Goal: Task Accomplishment & Management: Use online tool/utility

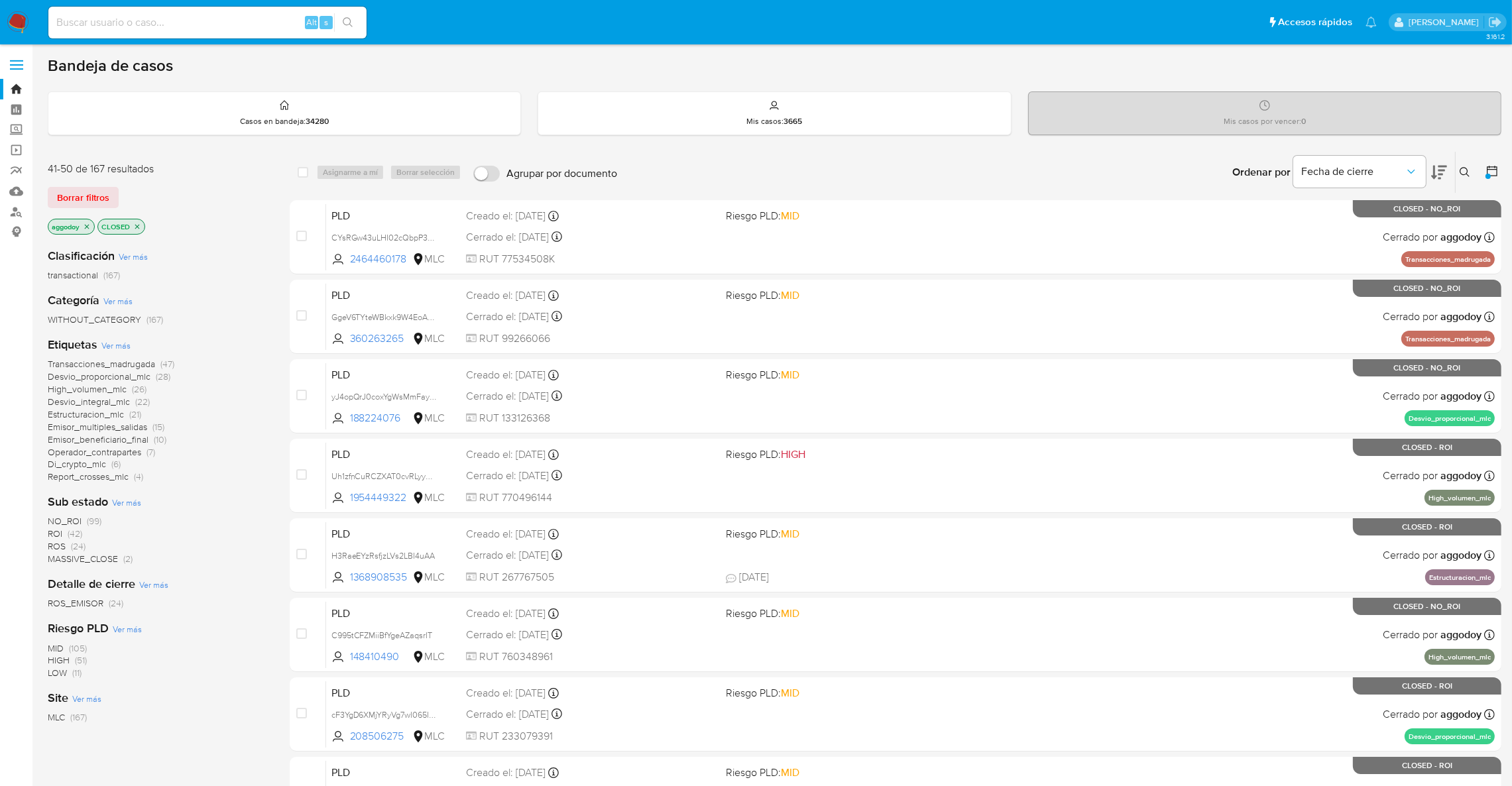
click at [138, 225] on icon "close-filter" at bounding box center [138, 226] width 5 height 5
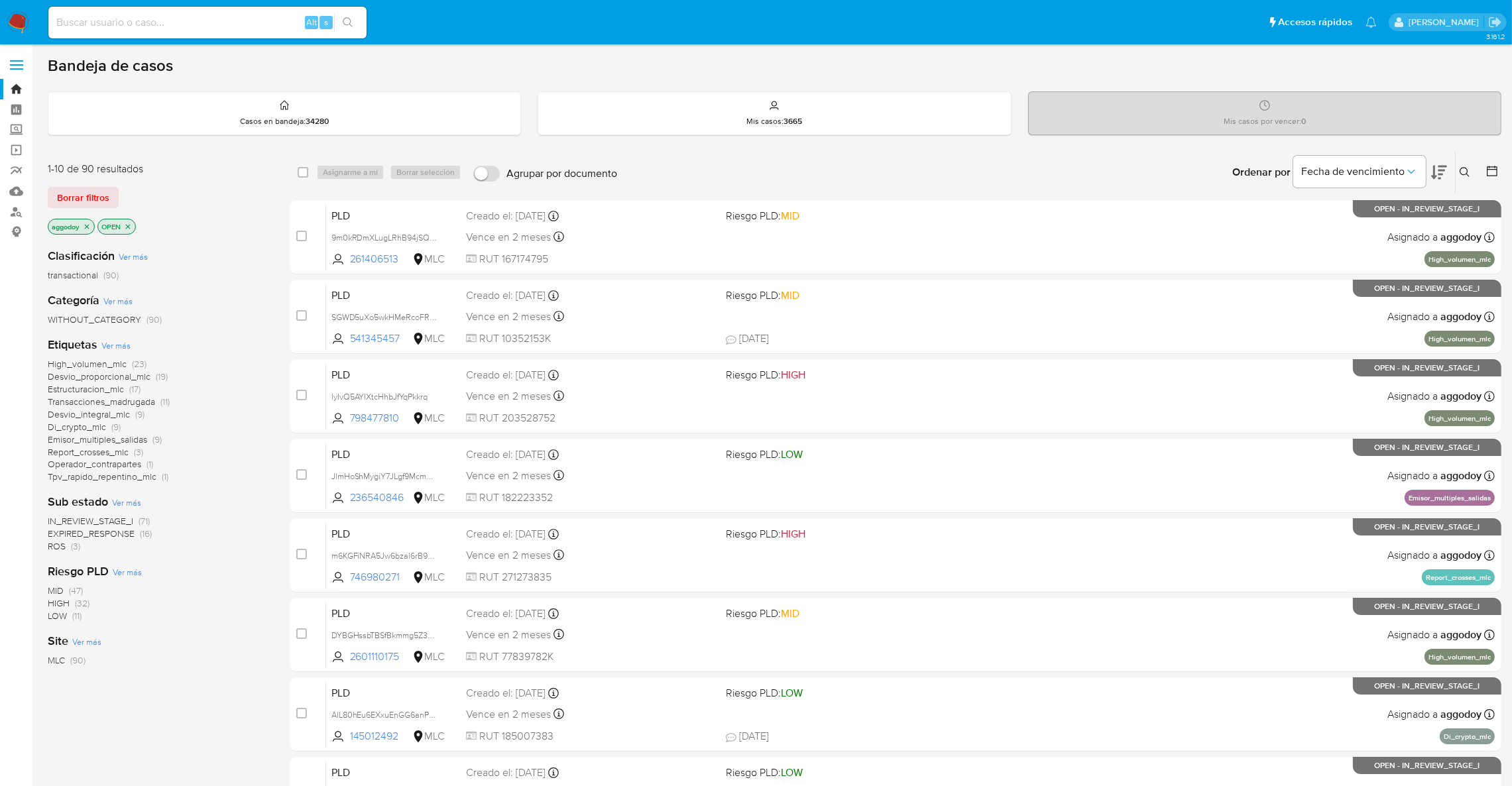
click at [71, 548] on span "(3)" at bounding box center [76, 546] width 9 height 14
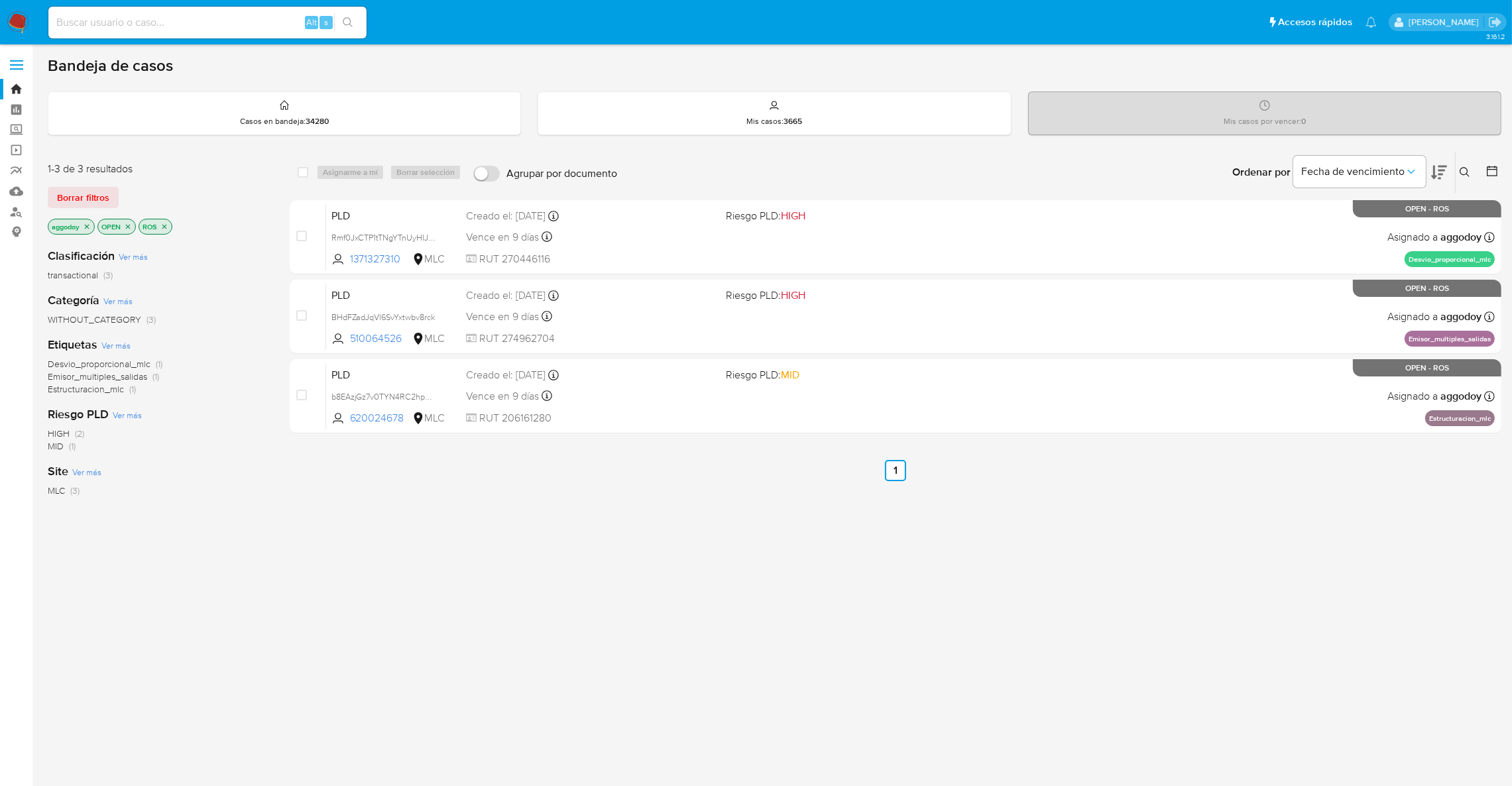
click at [785, 508] on div "select-all-cases-checkbox Asignarme a mí Borrar selección Agrupar por documento…" at bounding box center [895, 451] width 1212 height 601
click at [165, 229] on icon "close-filter" at bounding box center [164, 227] width 8 height 8
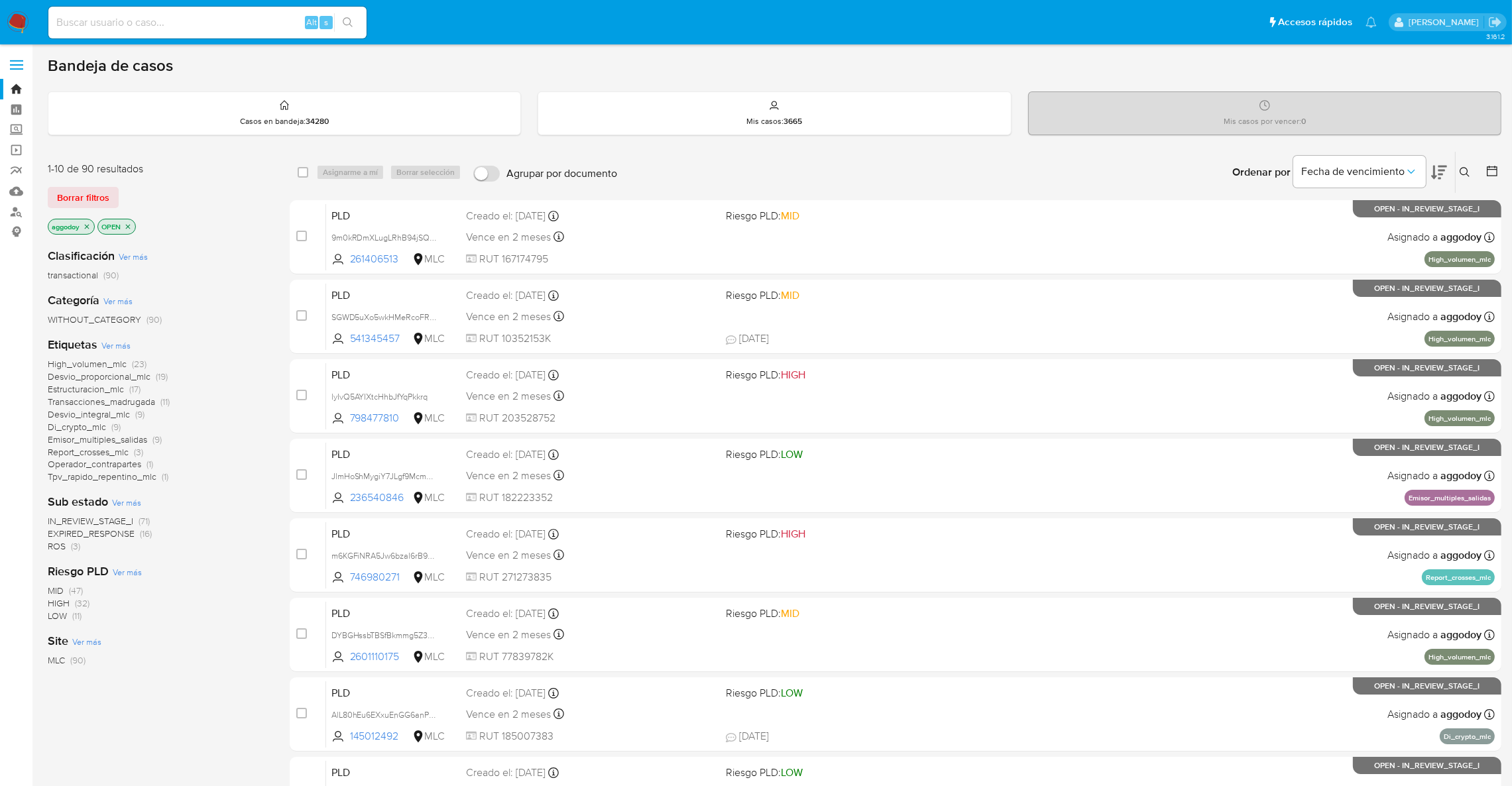
click at [114, 518] on span "IN_REVIEW_STAGE_I" at bounding box center [90, 521] width 85 height 14
click at [1442, 164] on icon at bounding box center [1439, 172] width 16 height 16
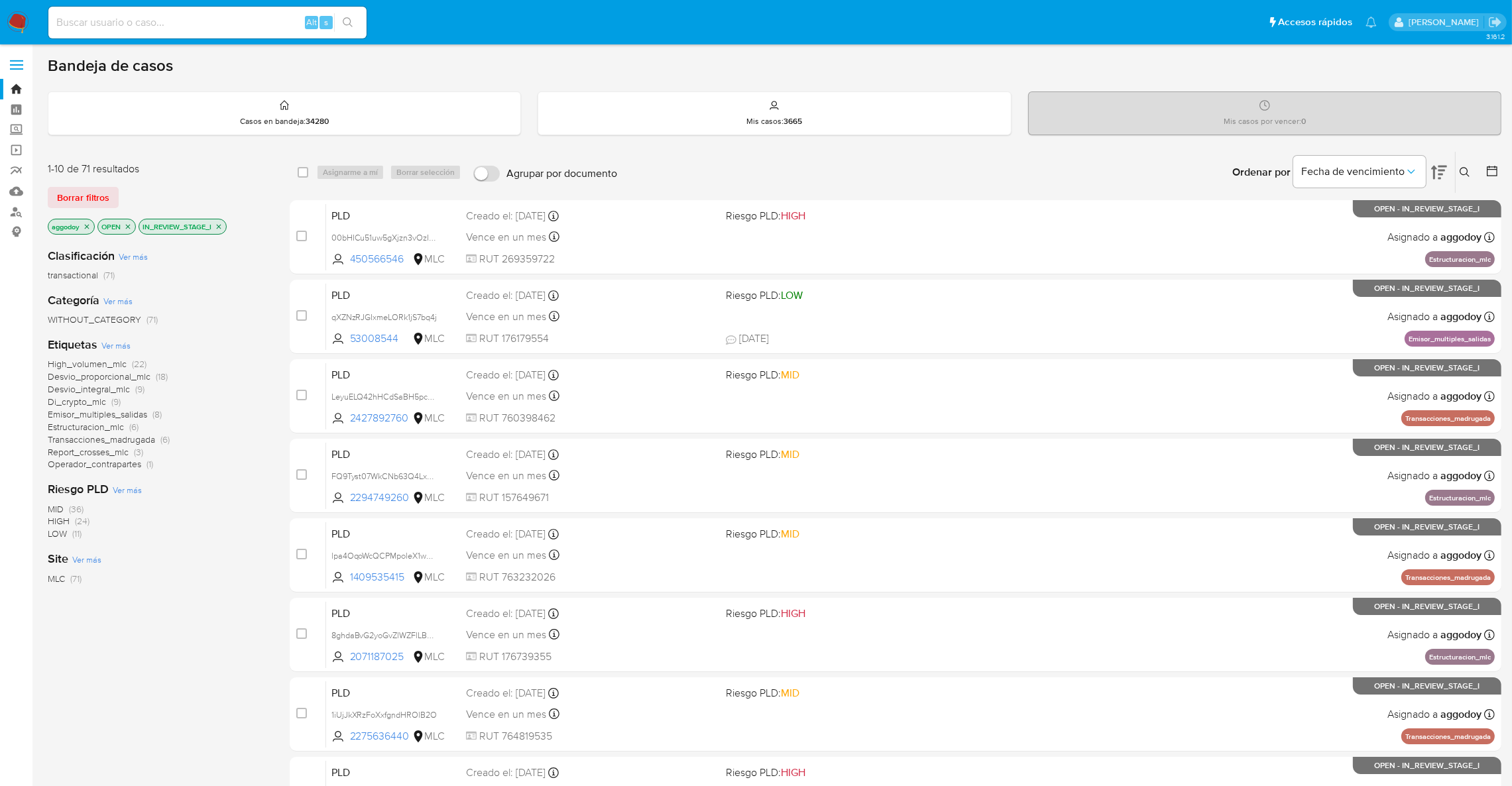
click at [1467, 176] on icon at bounding box center [1465, 172] width 11 height 11
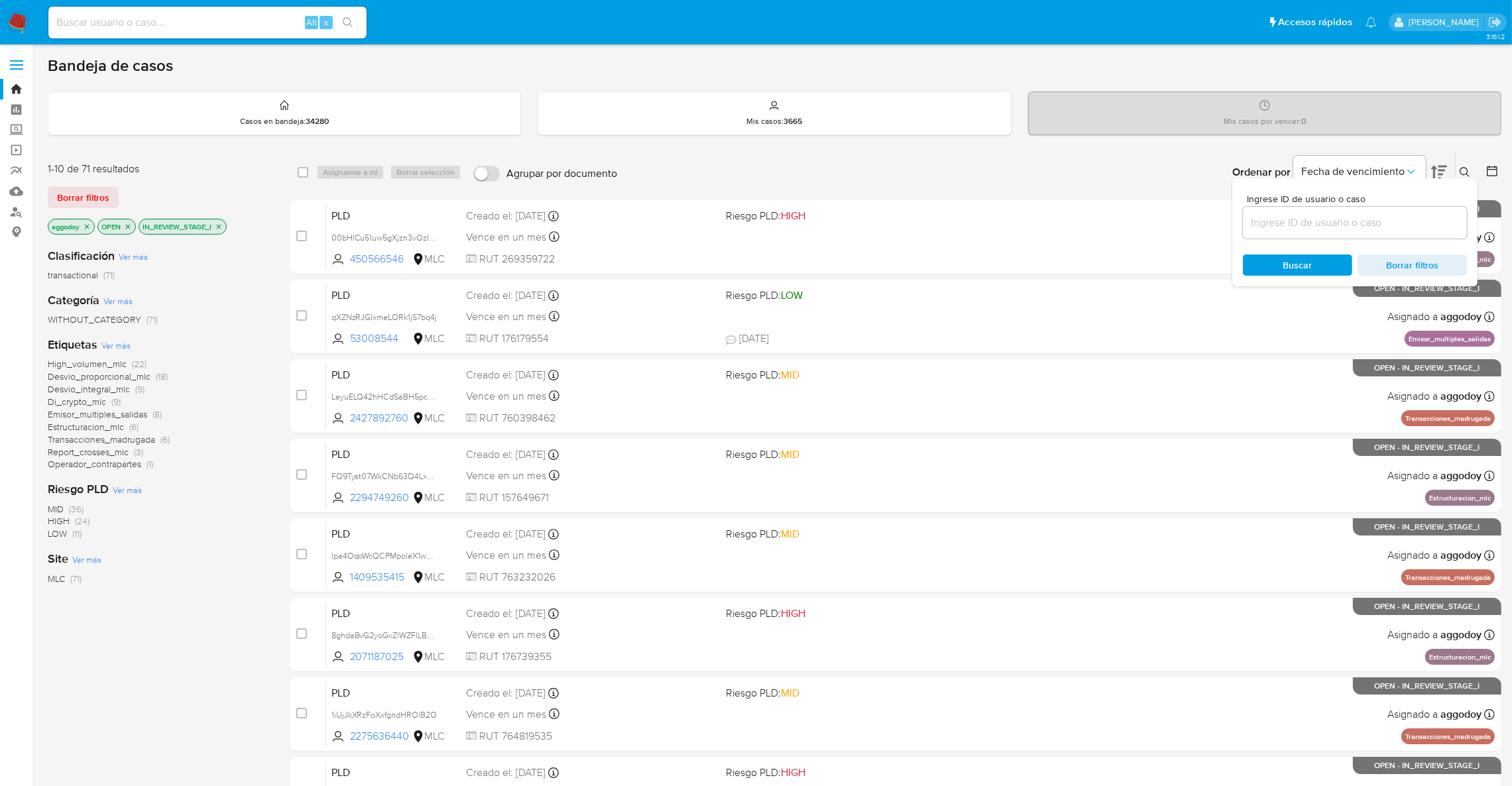
click at [1418, 224] on input at bounding box center [1355, 222] width 224 height 17
type input "53008544"
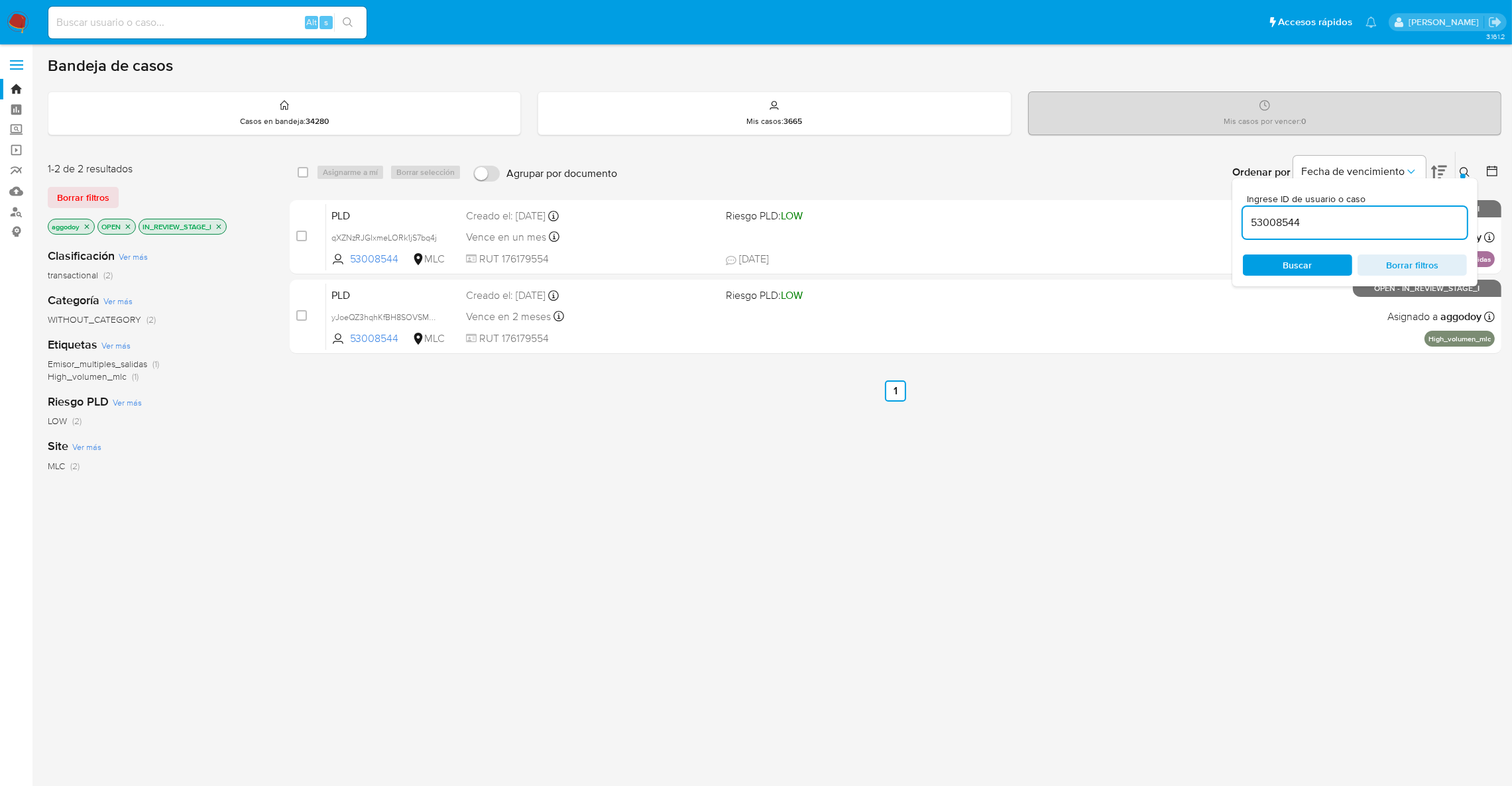
click at [1462, 187] on div "Ingrese ID de usuario o caso 53008544 Buscar Borrar filtros" at bounding box center [1355, 232] width 245 height 108
click at [1461, 181] on div "Ingrese ID de usuario o caso 53008544 Buscar Borrar filtros" at bounding box center [1355, 232] width 245 height 108
click at [1461, 178] on div "Ingrese ID de usuario o caso 53008544 Buscar Borrar filtros" at bounding box center [1355, 232] width 245 height 108
click at [1462, 171] on icon at bounding box center [1465, 172] width 11 height 11
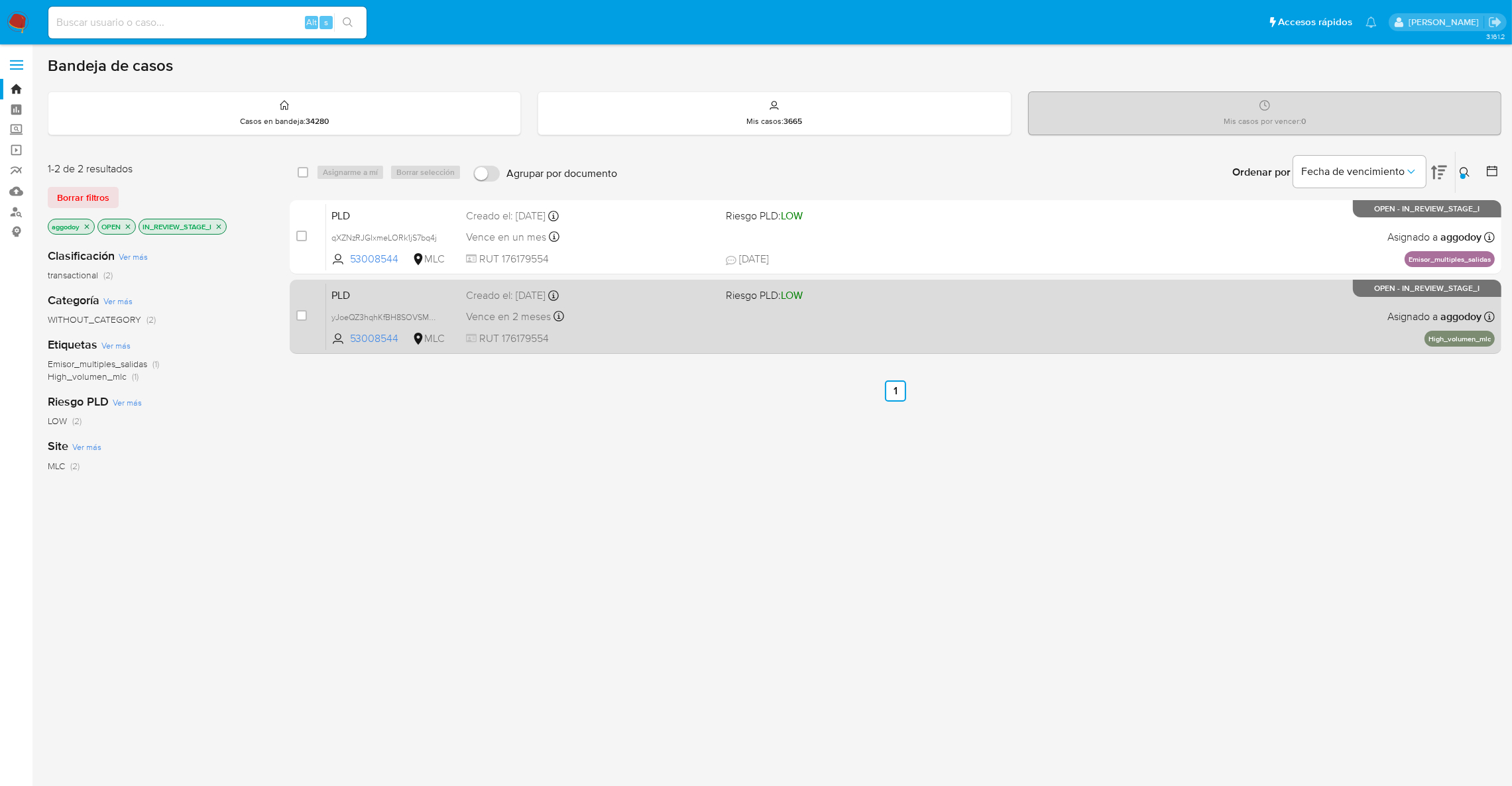
click at [942, 332] on div "PLD yJoeQZ3hqhKfBH8SOVSM9f2A 53008544 MLC Riesgo PLD: LOW Creado el: 12/09/2025…" at bounding box center [910, 316] width 1169 height 67
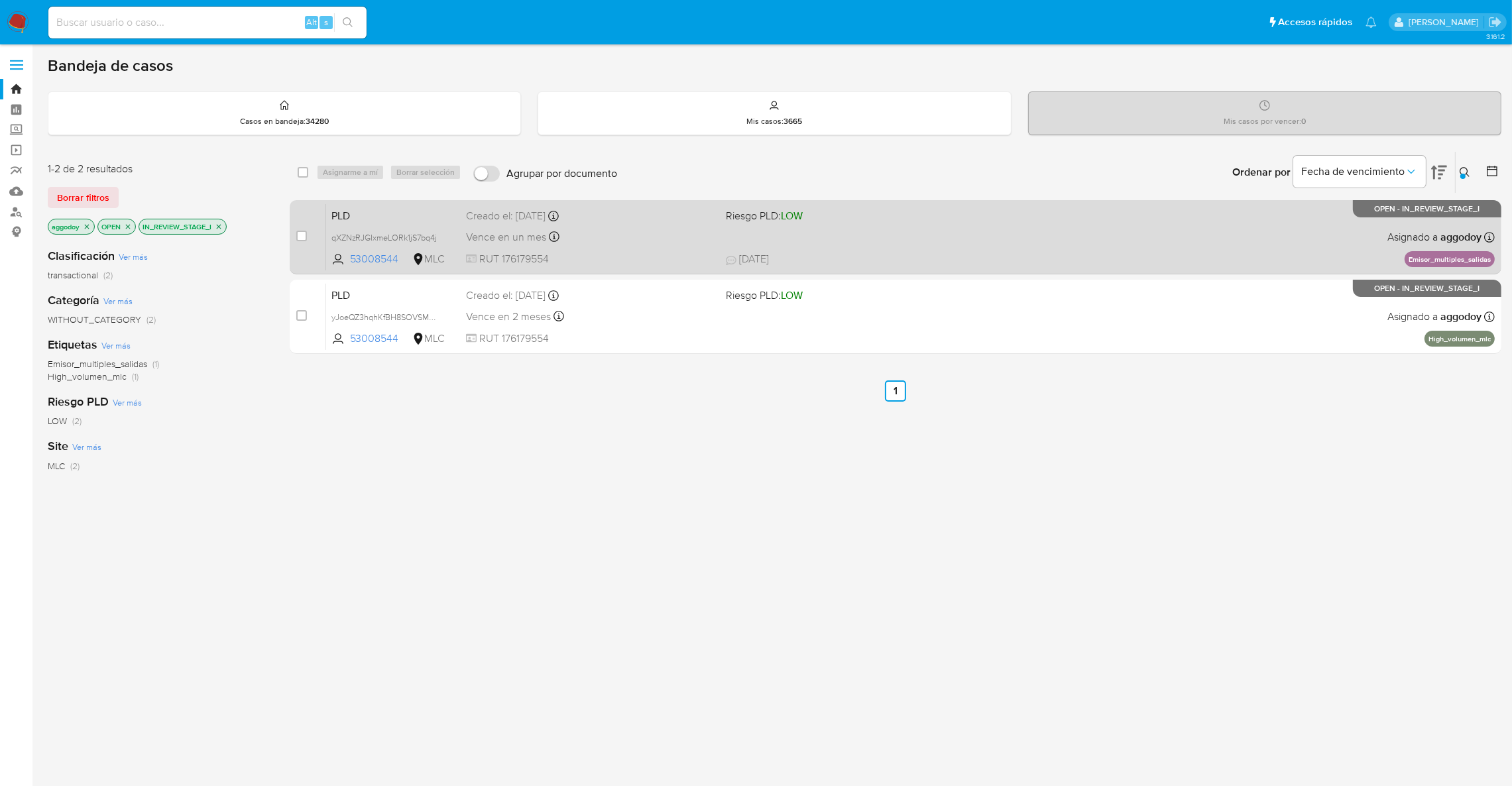
click at [614, 218] on div "Creado el: 12/08/2025 Creado el: 12/08/2025 06:04:18" at bounding box center [590, 215] width 249 height 14
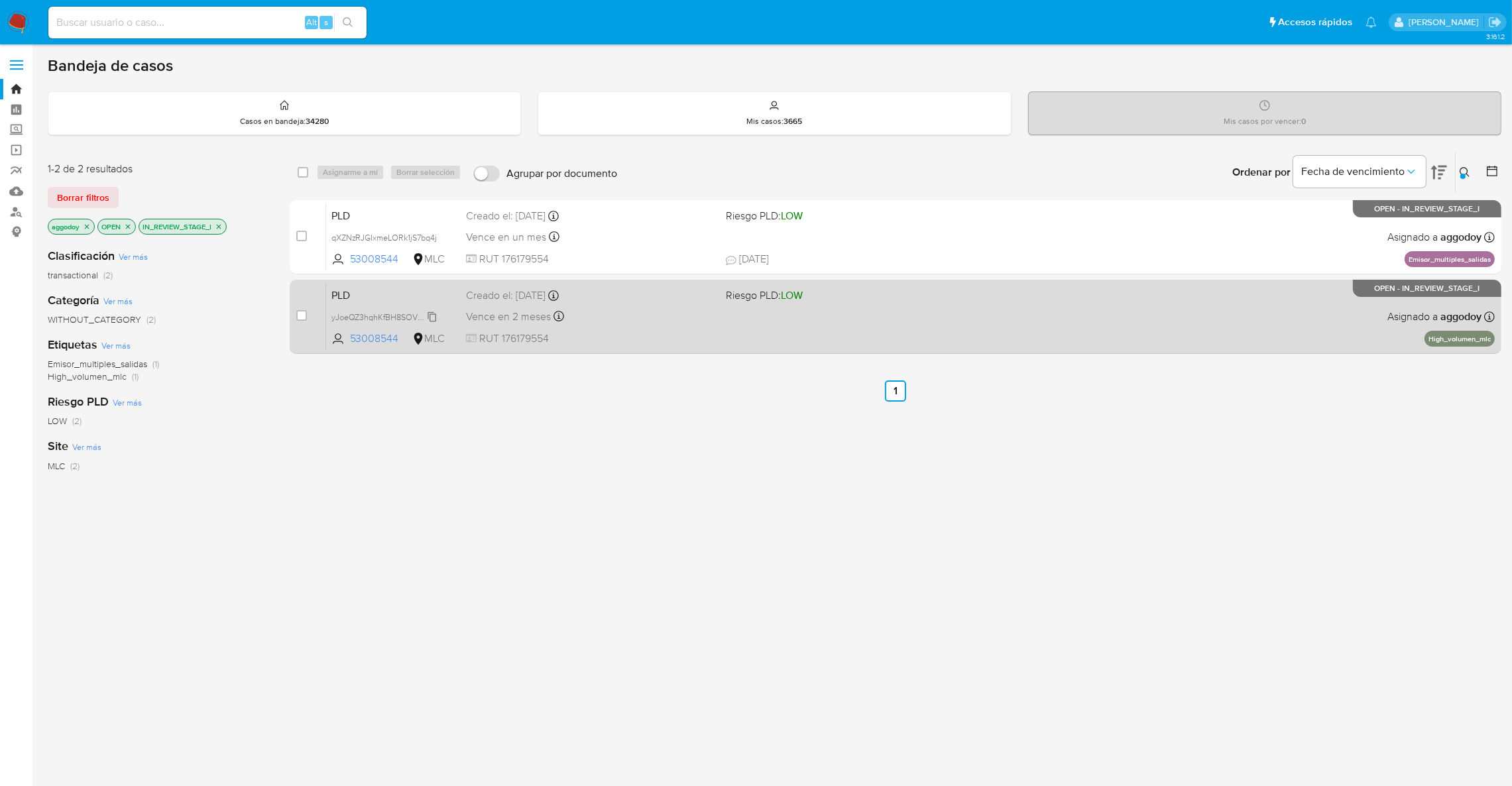
click at [400, 320] on span "yJoeQZ3hqhKfBH8SOVSM9f2A" at bounding box center [389, 316] width 115 height 14
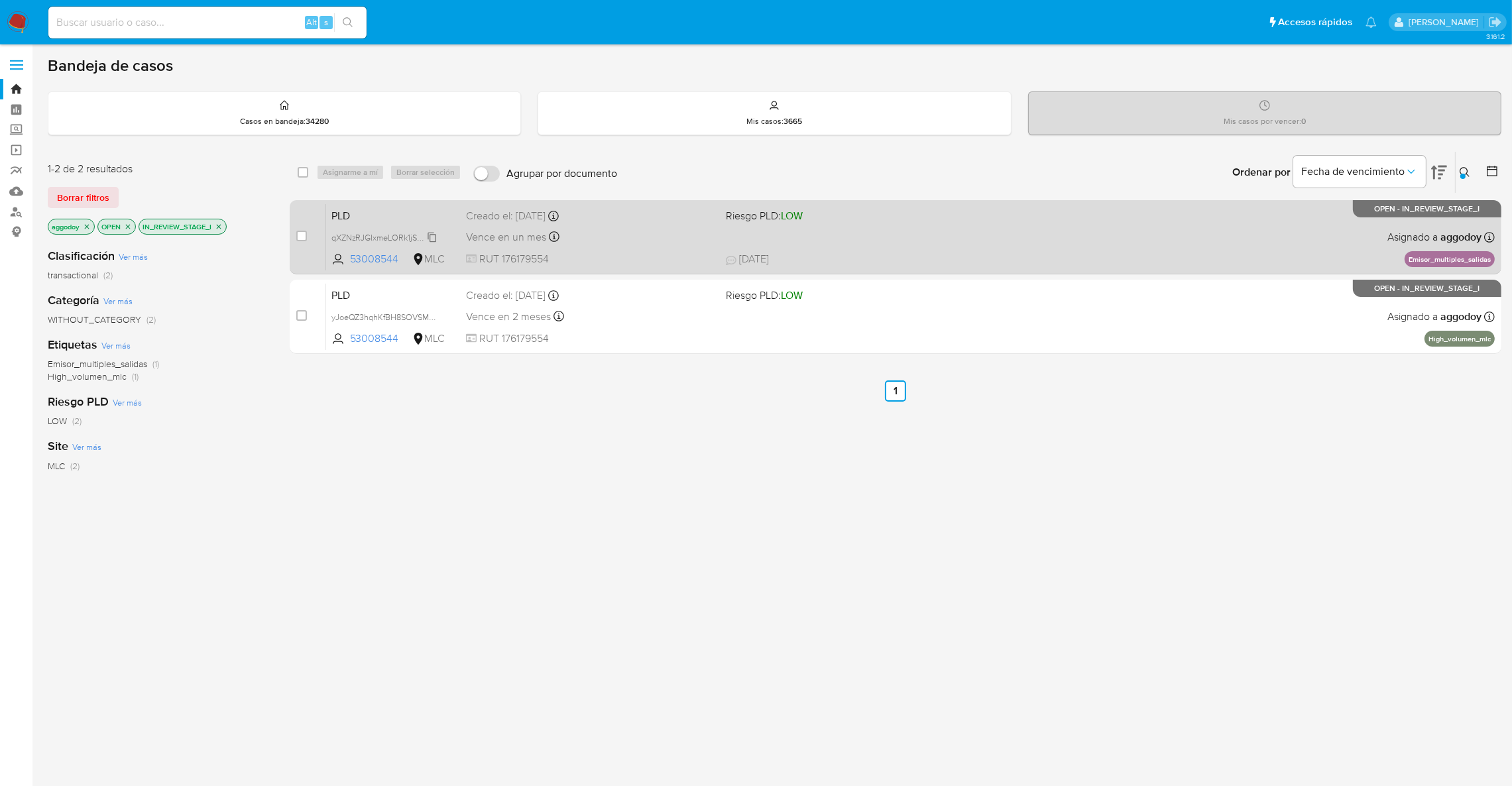
click at [385, 237] on span "qXZNzRJGIxmeLORk1jS7bq4j" at bounding box center [384, 236] width 106 height 14
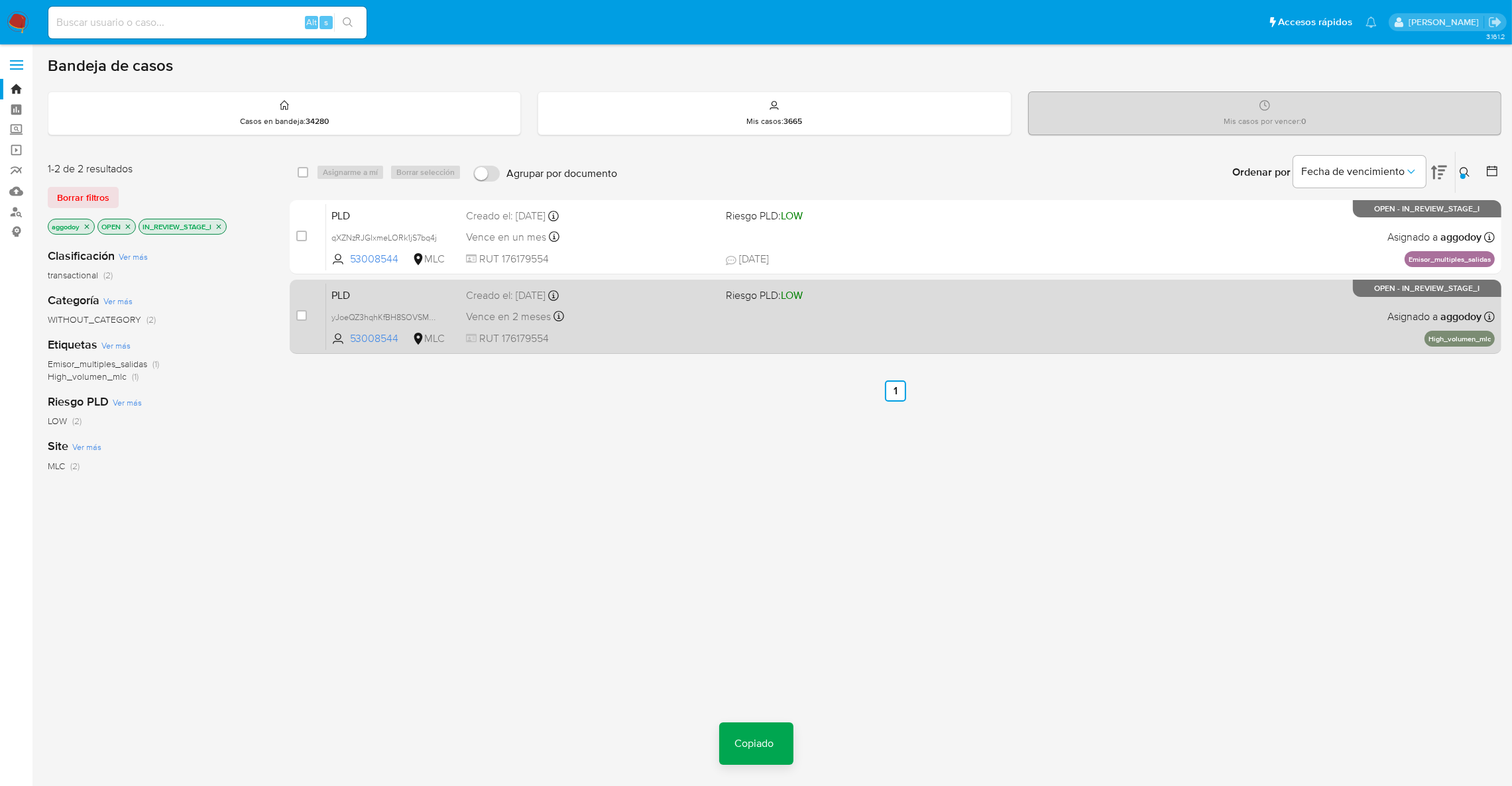
click at [556, 283] on div "PLD yJoeQZ3hqhKfBH8SOVSM9f2A 53008544 MLC Riesgo PLD: LOW Creado el: 12/09/2025…" at bounding box center [910, 316] width 1169 height 67
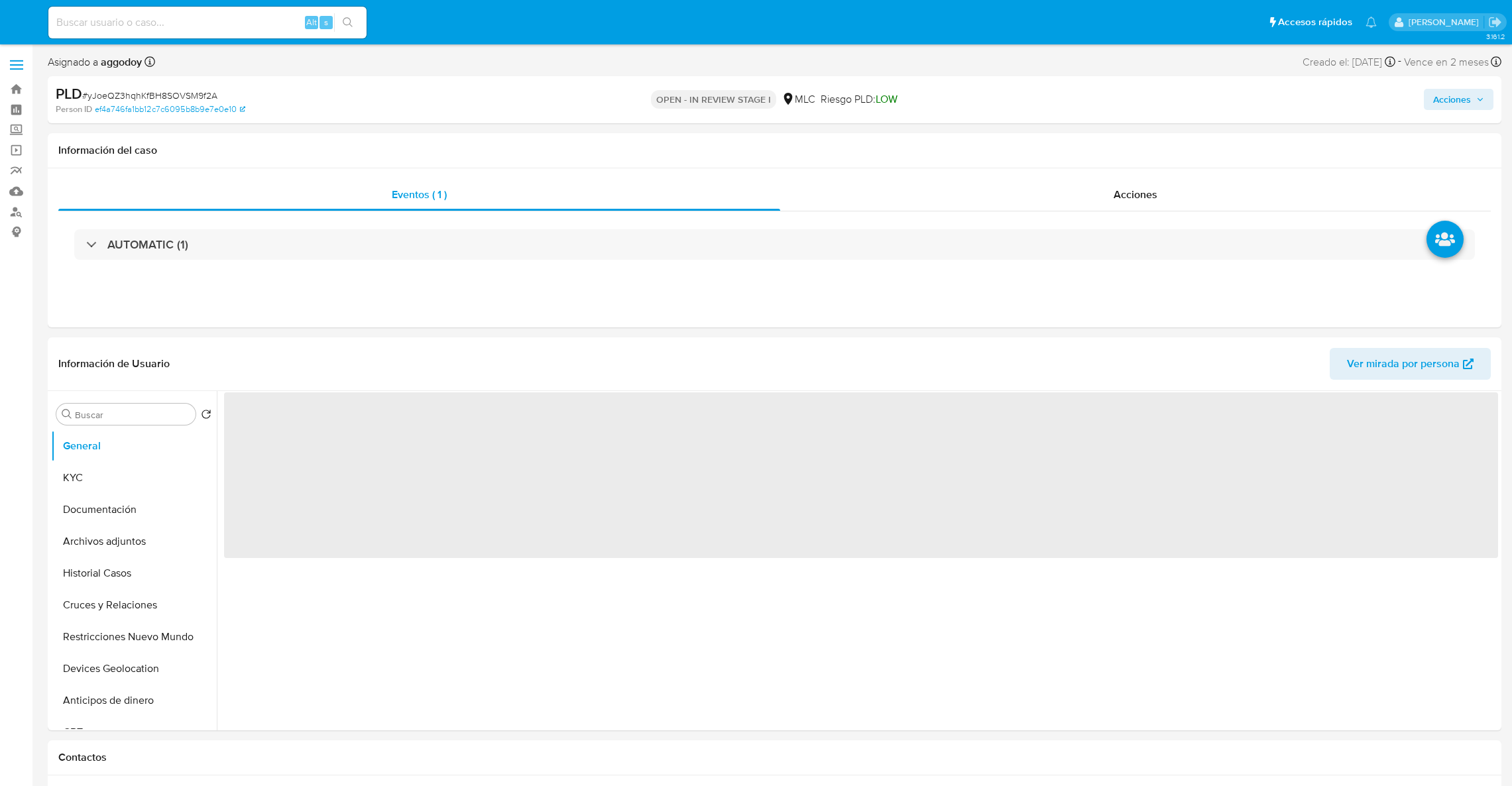
select select "10"
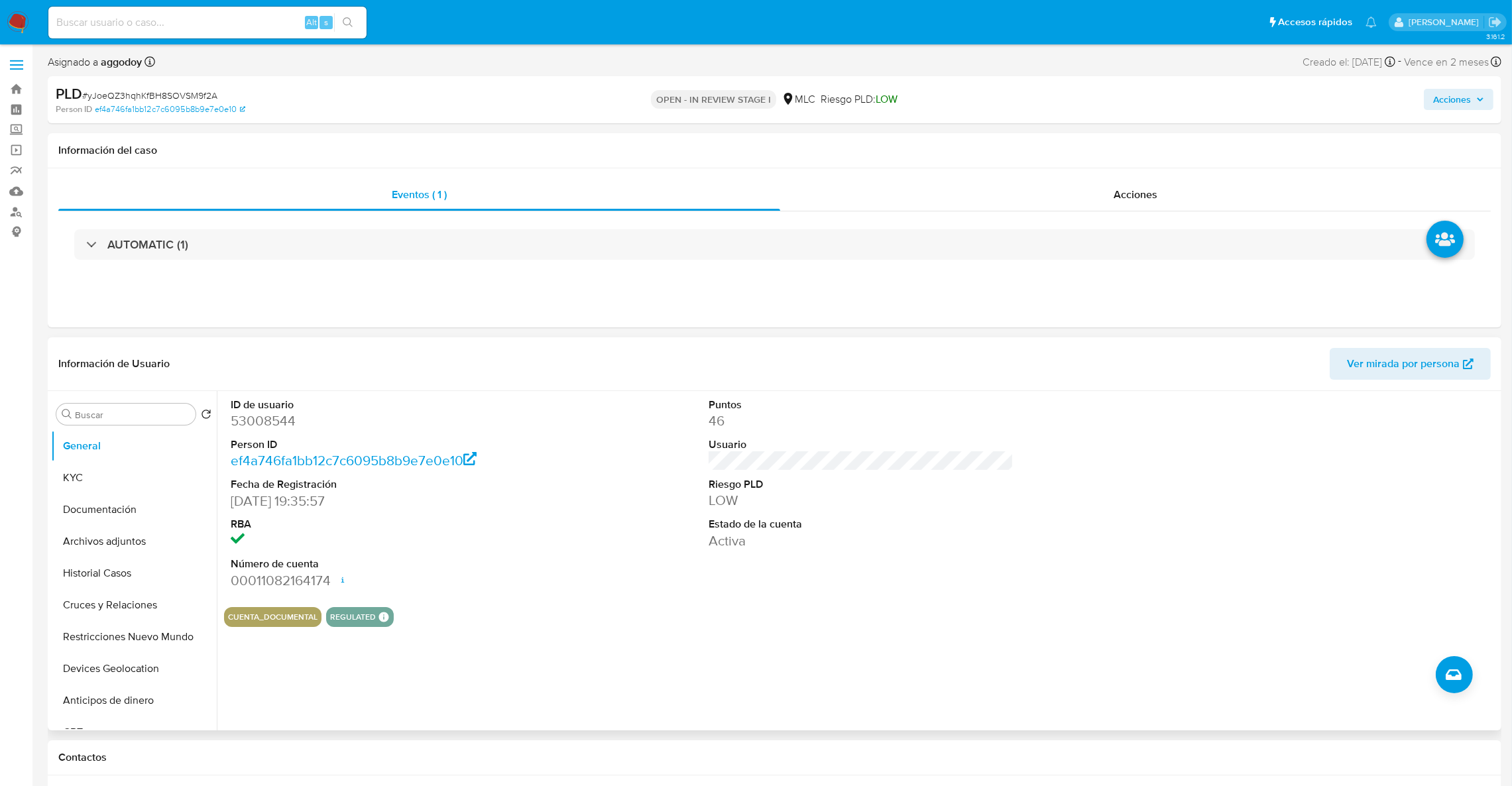
click at [256, 401] on dt "ID de usuario" at bounding box center [383, 404] width 305 height 14
click at [247, 416] on dd "53008544" at bounding box center [383, 421] width 305 height 19
copy dd "53008544"
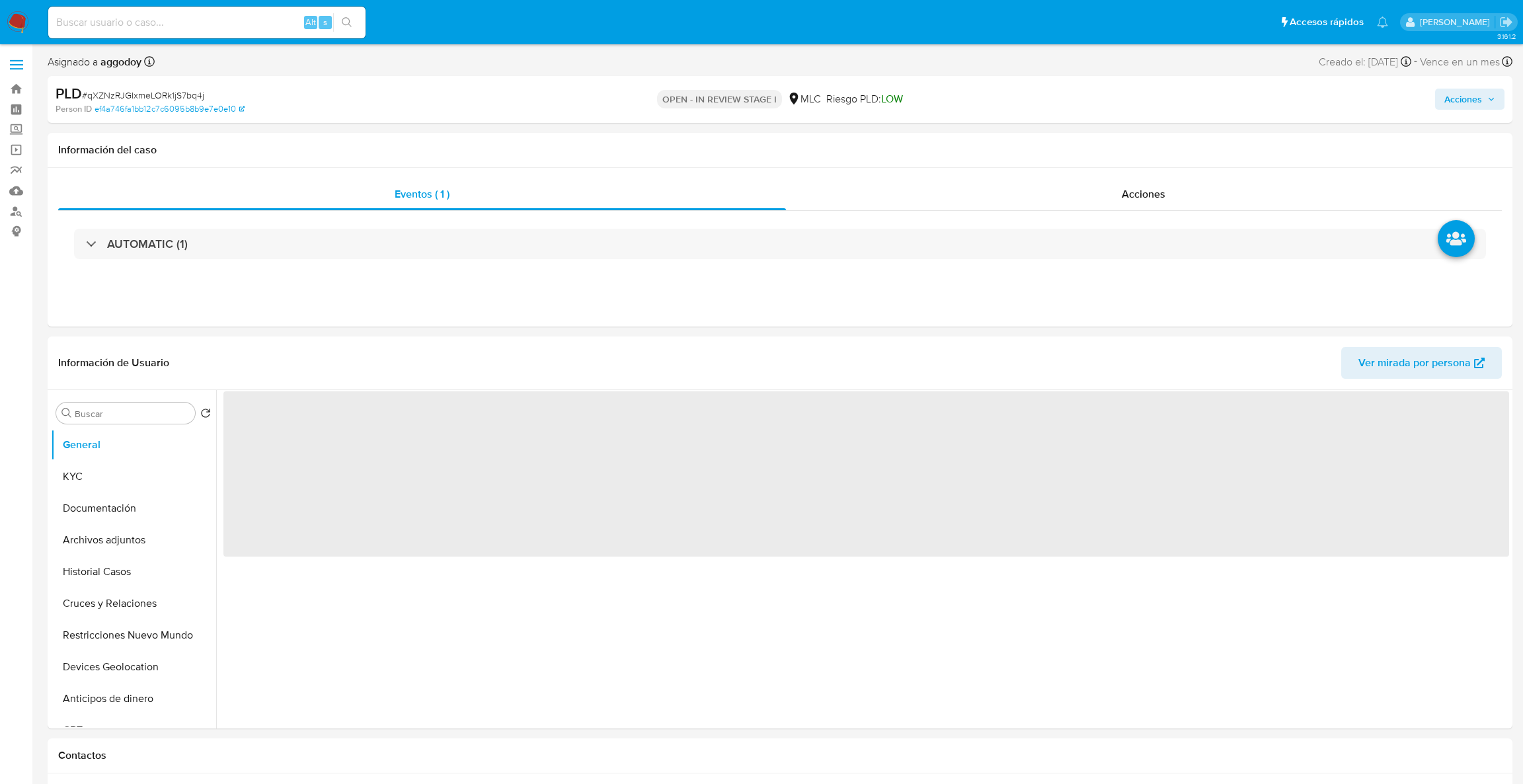
select select "10"
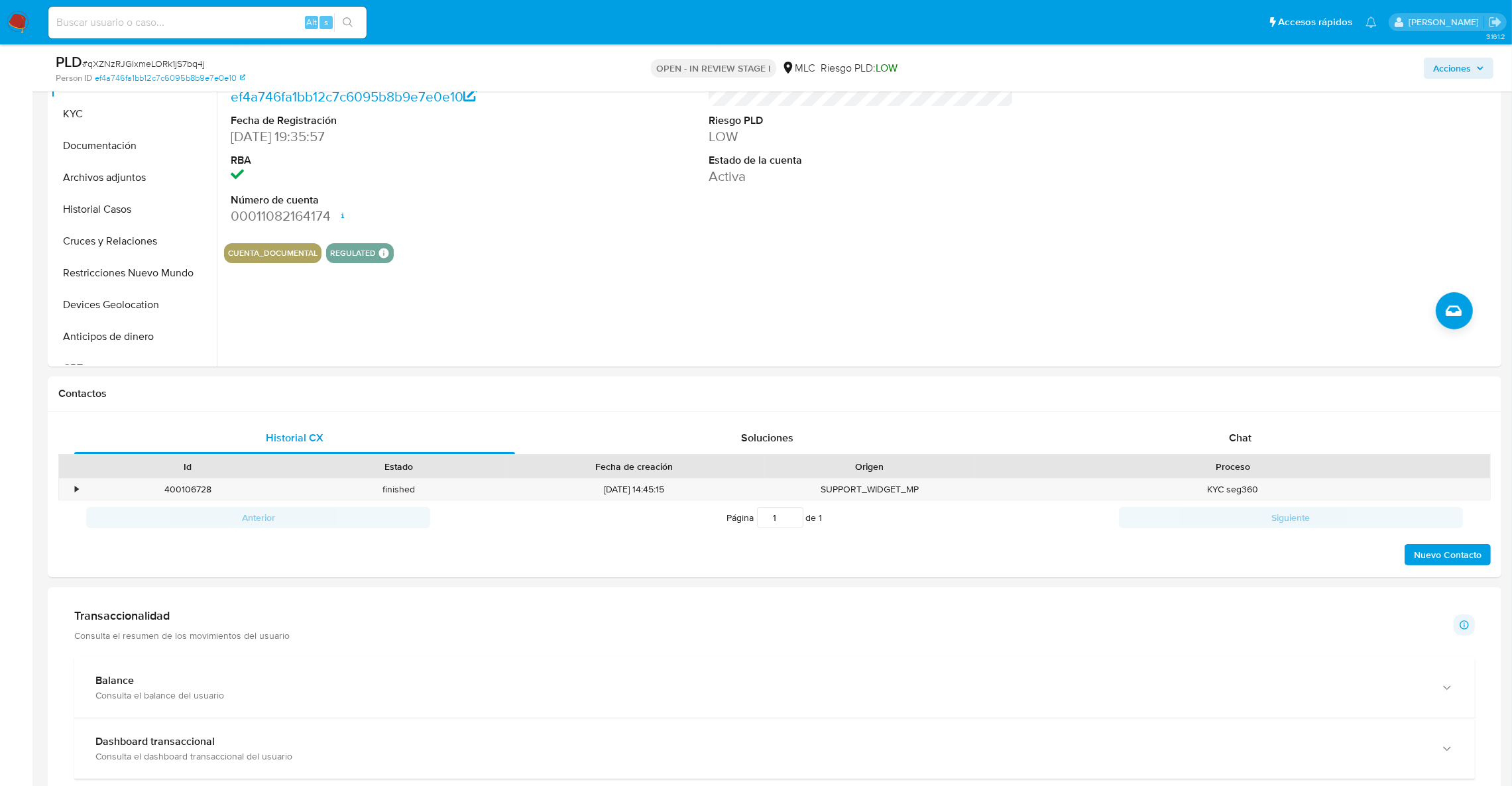
scroll to position [361, 0]
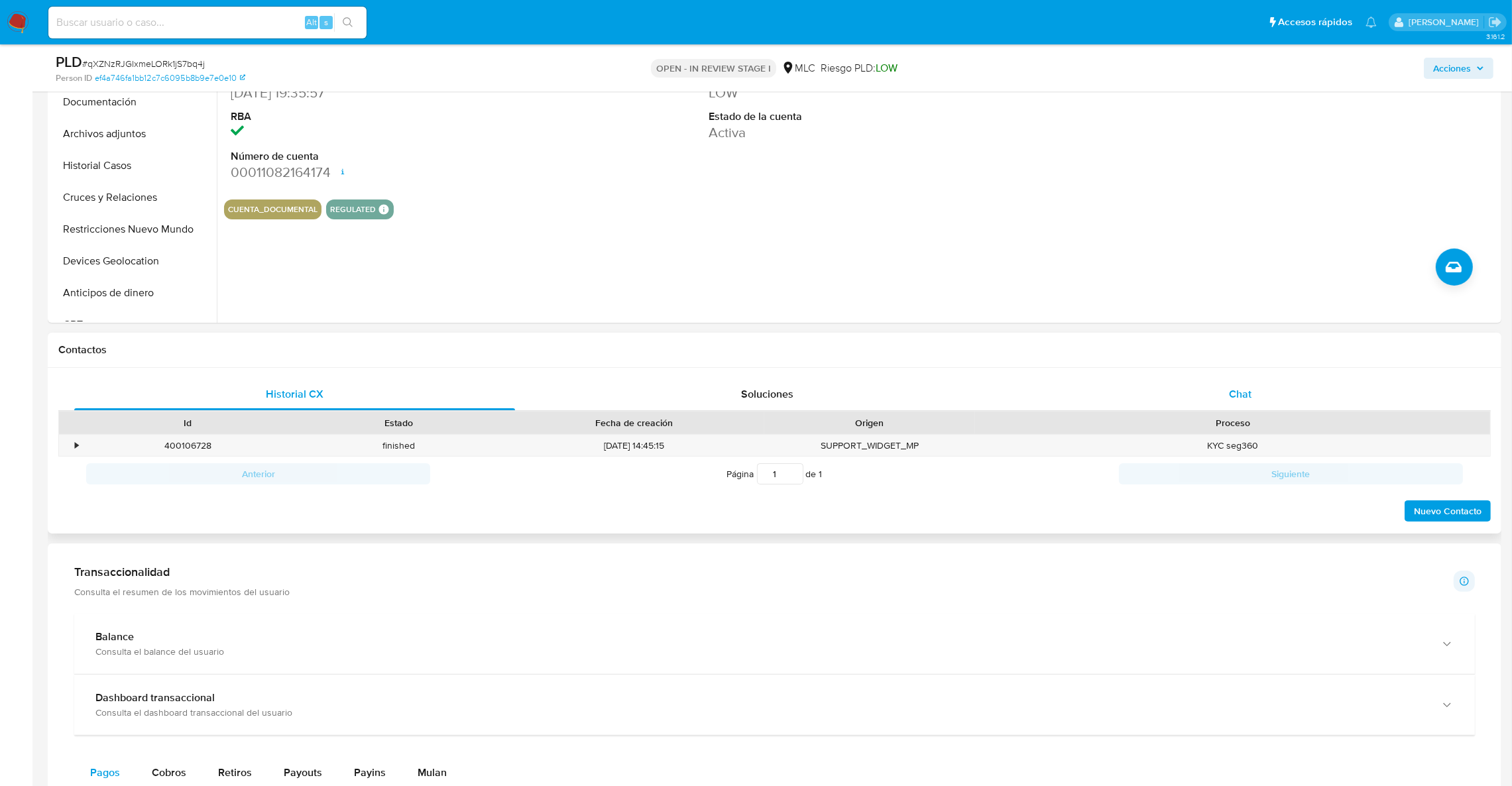
click at [1180, 389] on div "Chat" at bounding box center [1240, 395] width 441 height 32
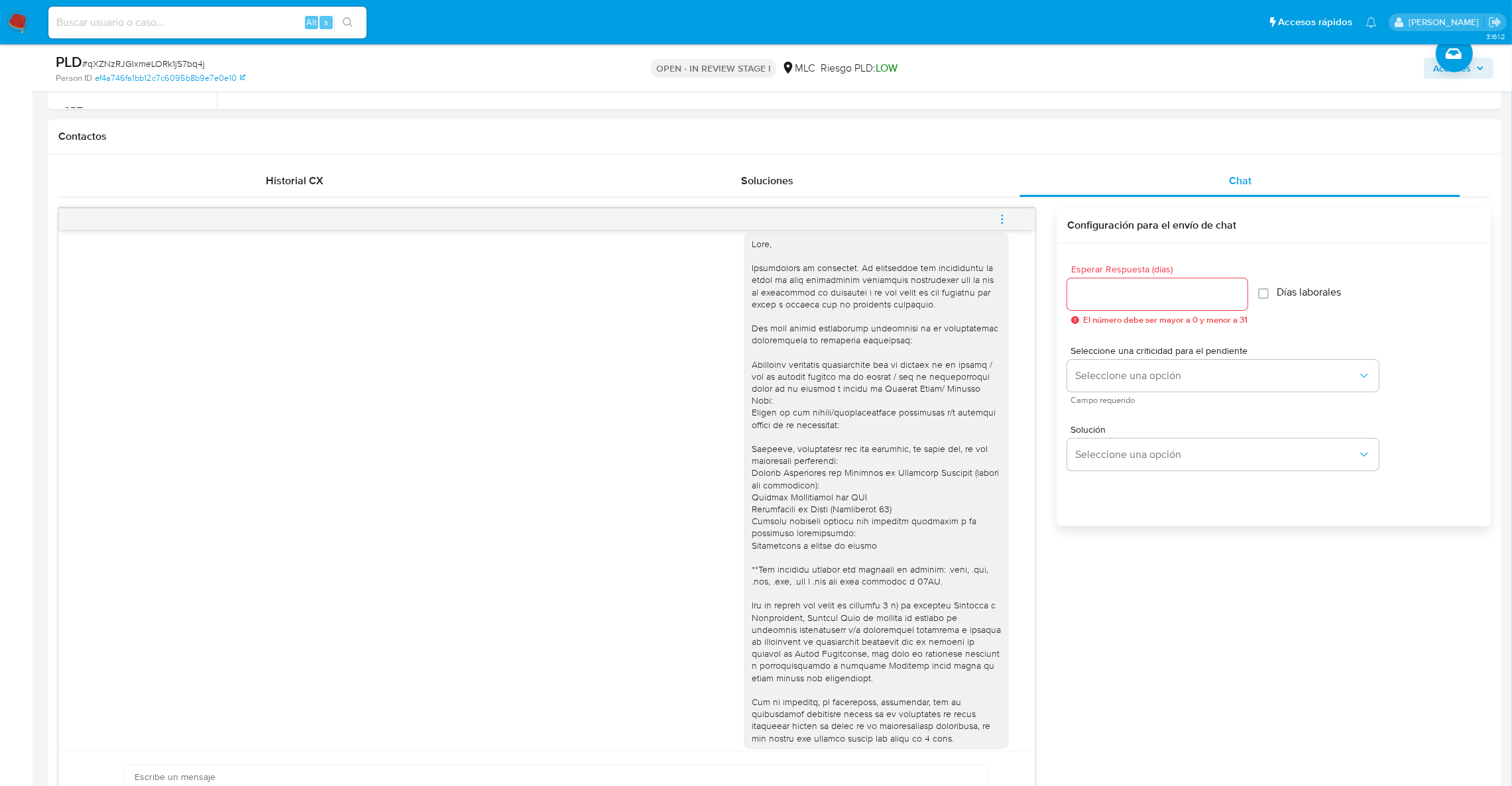
scroll to position [653, 0]
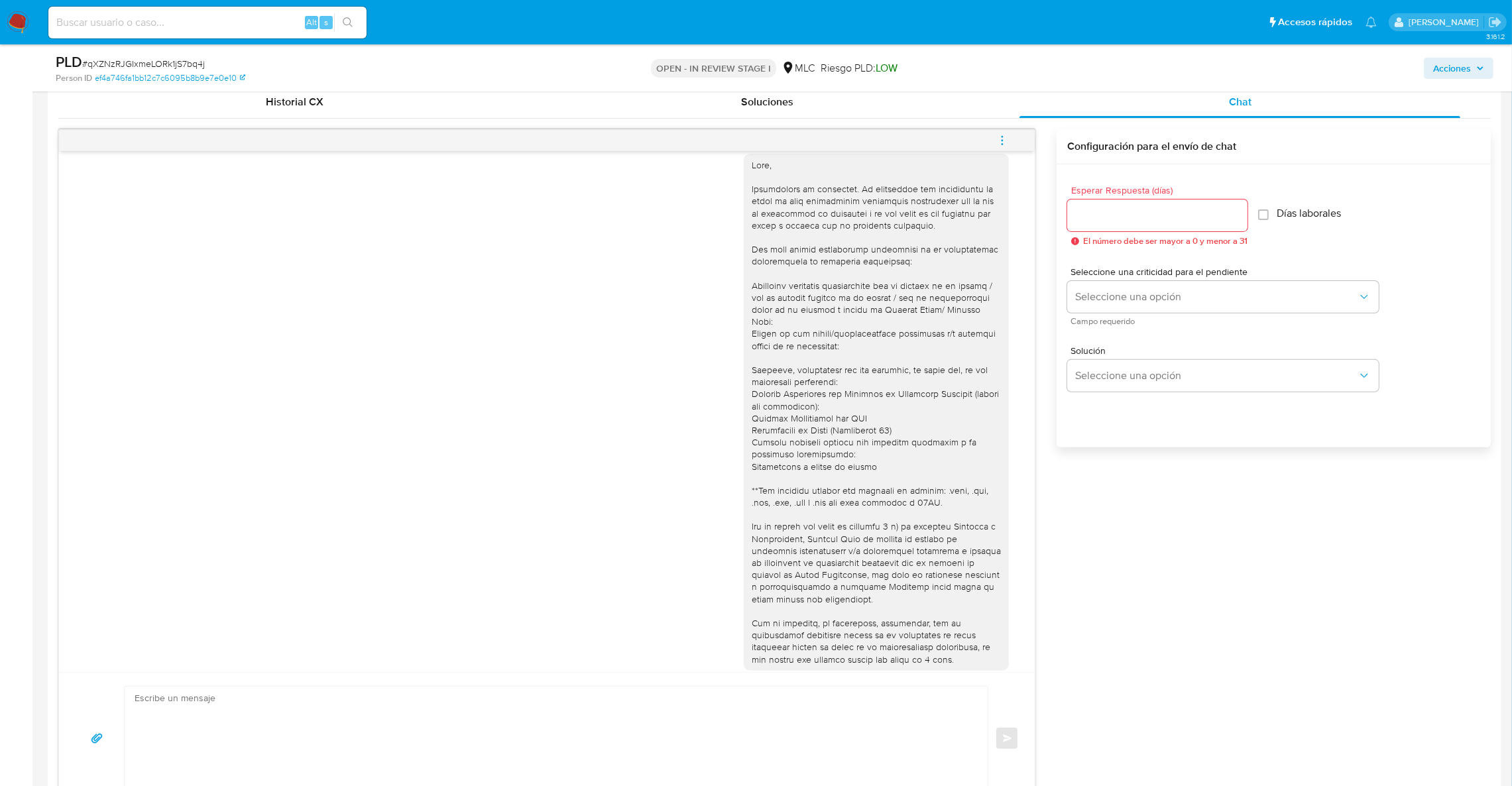
click at [1300, 509] on div "18/08/2025 14:01:03 hola buenos días, tengo algunas dudas con respecto a esto 1…" at bounding box center [774, 467] width 1433 height 676
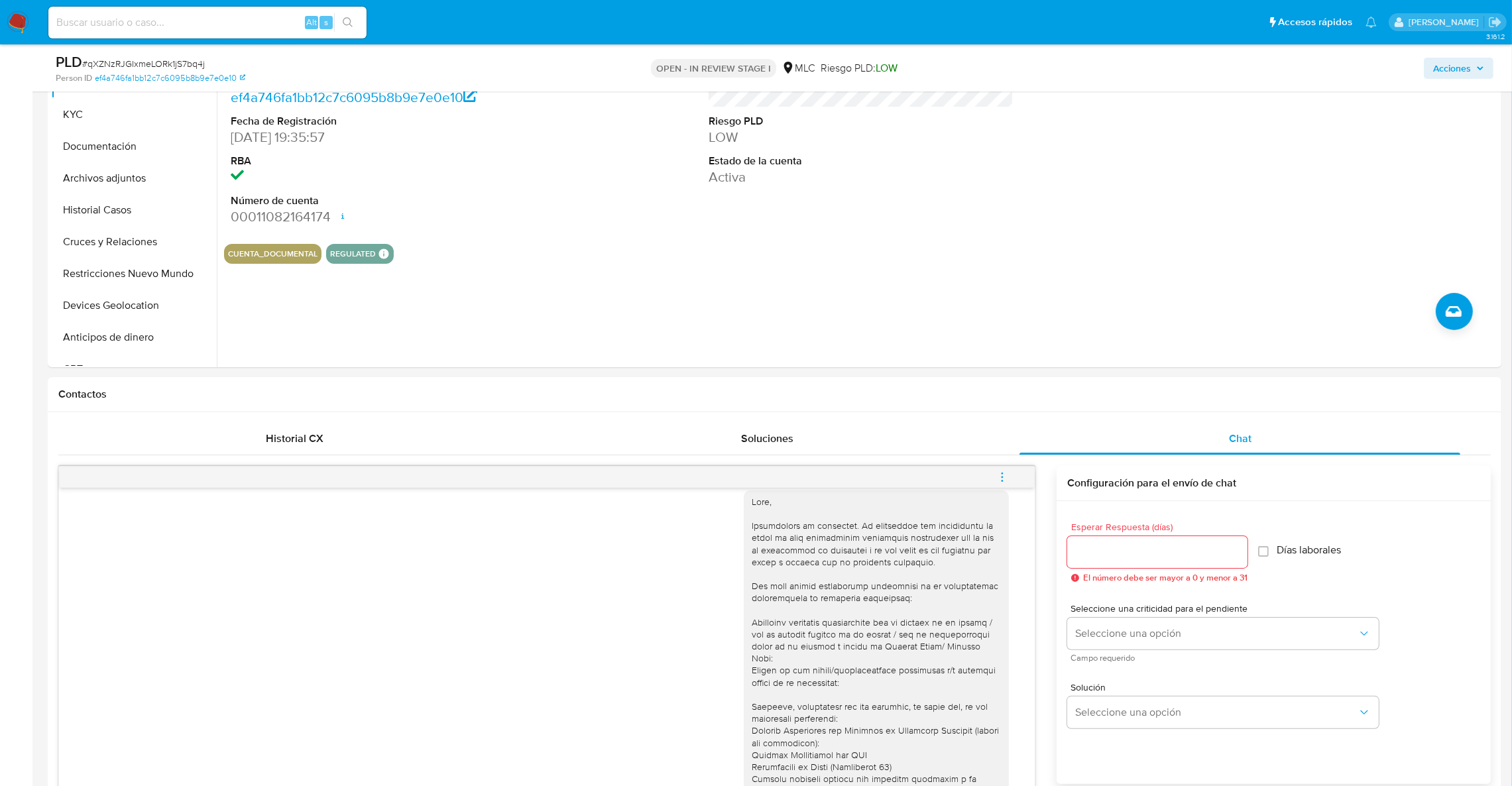
scroll to position [110, 0]
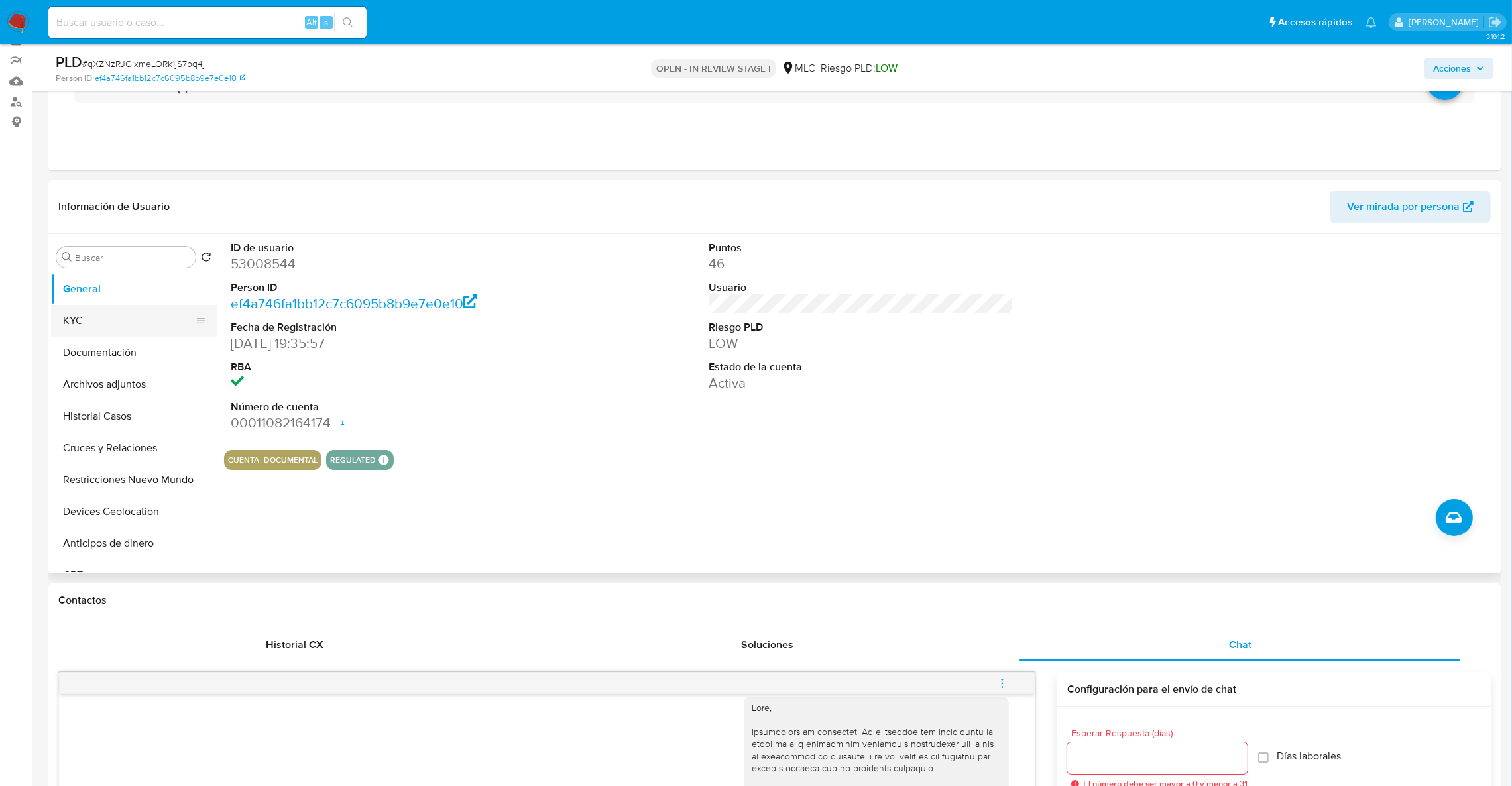
click at [73, 326] on button "KYC" at bounding box center [129, 320] width 155 height 32
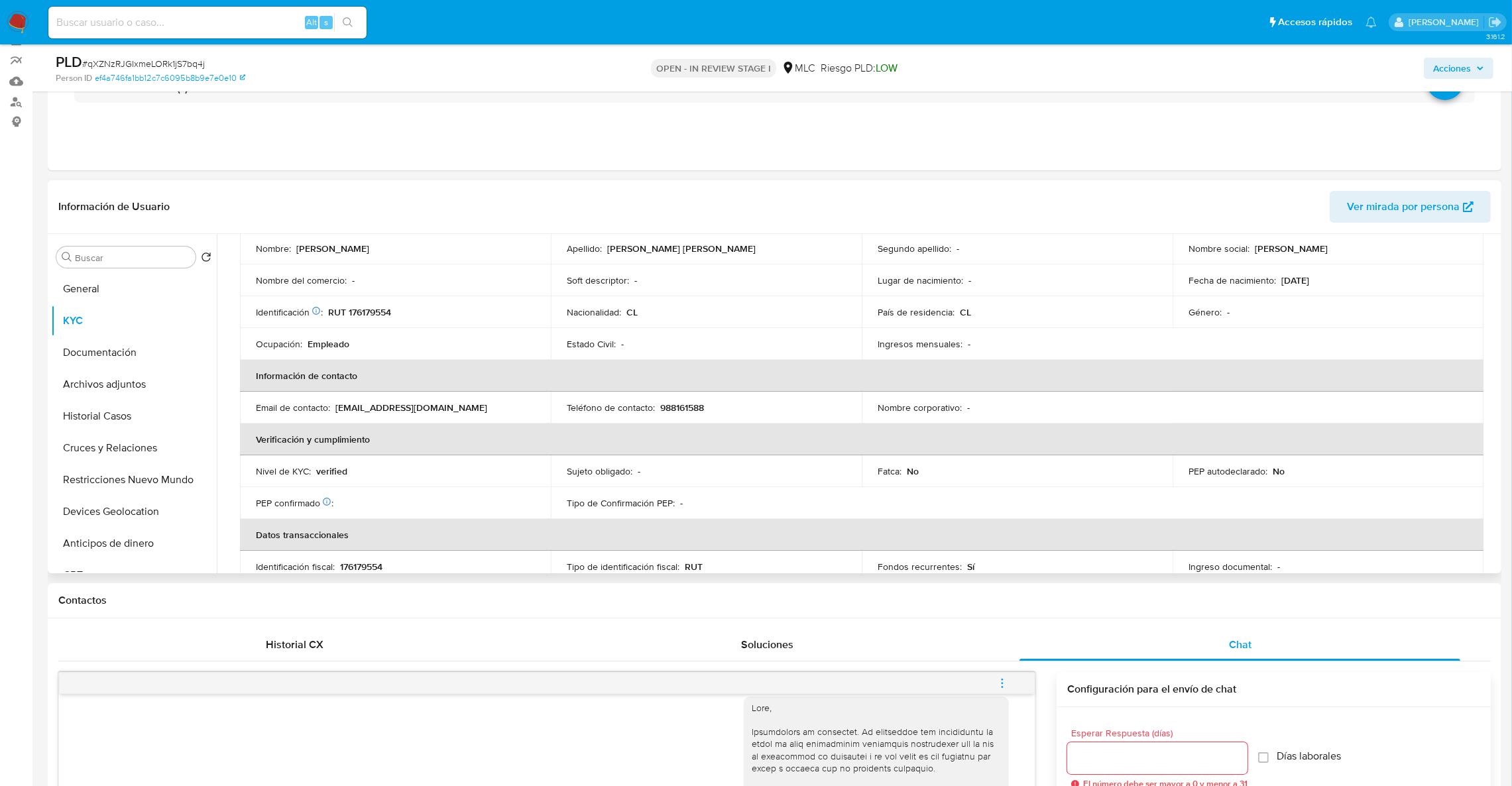
scroll to position [718, 0]
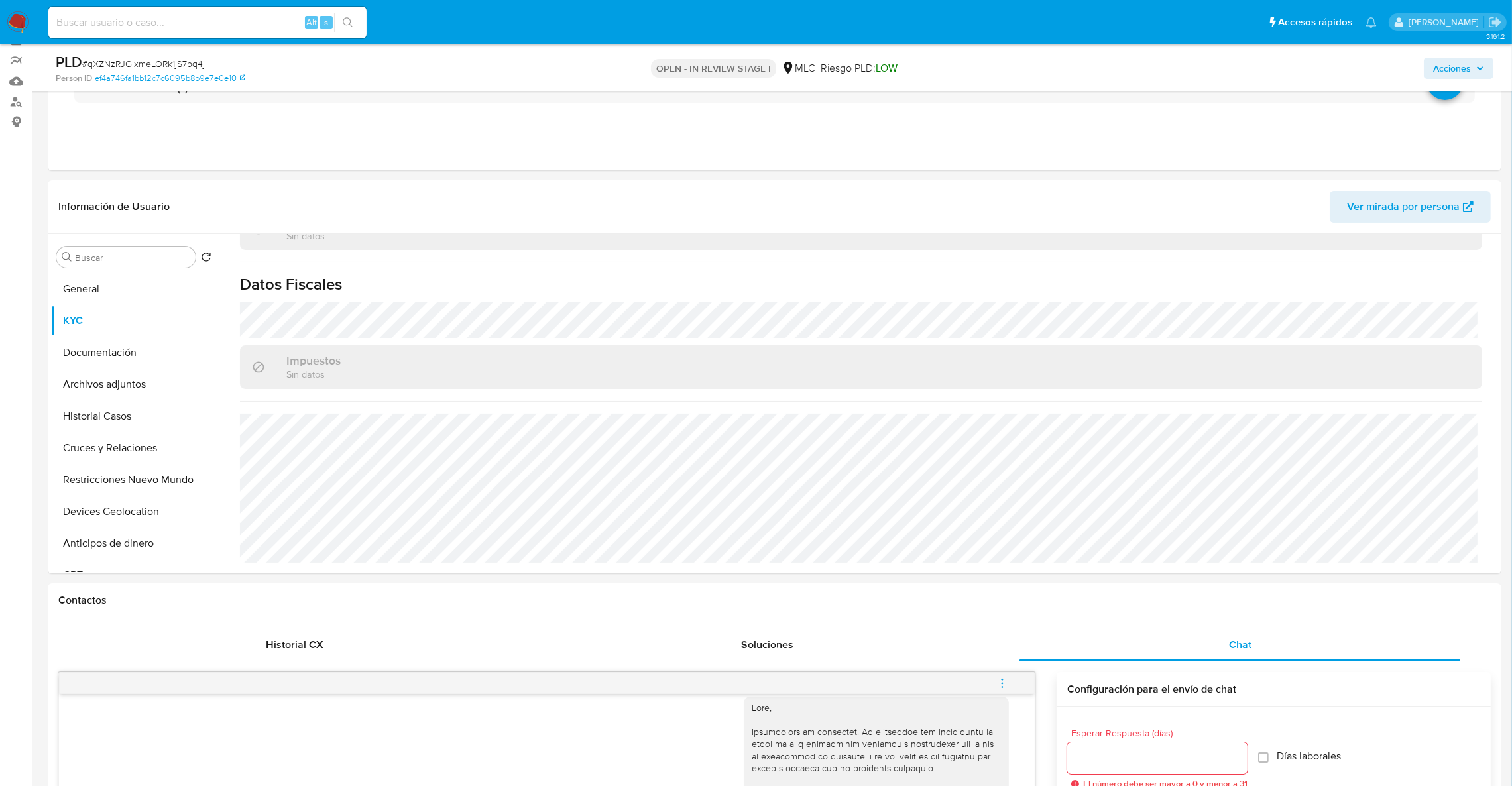
click at [156, 85] on div "PLD # qXZNzRJGIxmeLORk1jS7bq4j Person ID ef4a746fa1bb12c7c6095b8b9e7e0e10 OPEN …" at bounding box center [774, 68] width 1454 height 47
click at [148, 81] on link "ef4a746fa1bb12c7c6095b8b9e7e0e10" at bounding box center [169, 79] width 150 height 12
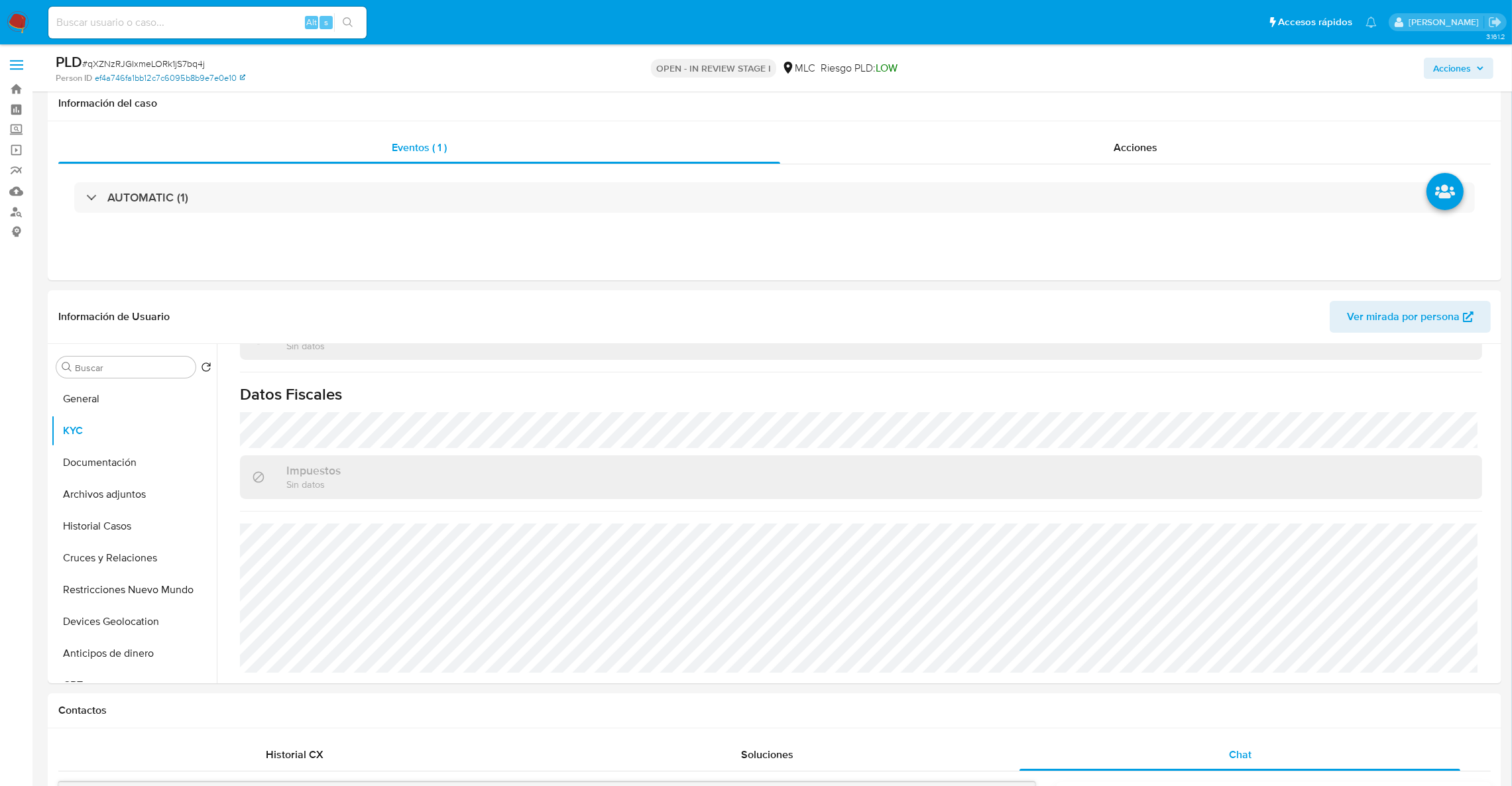
scroll to position [65, 0]
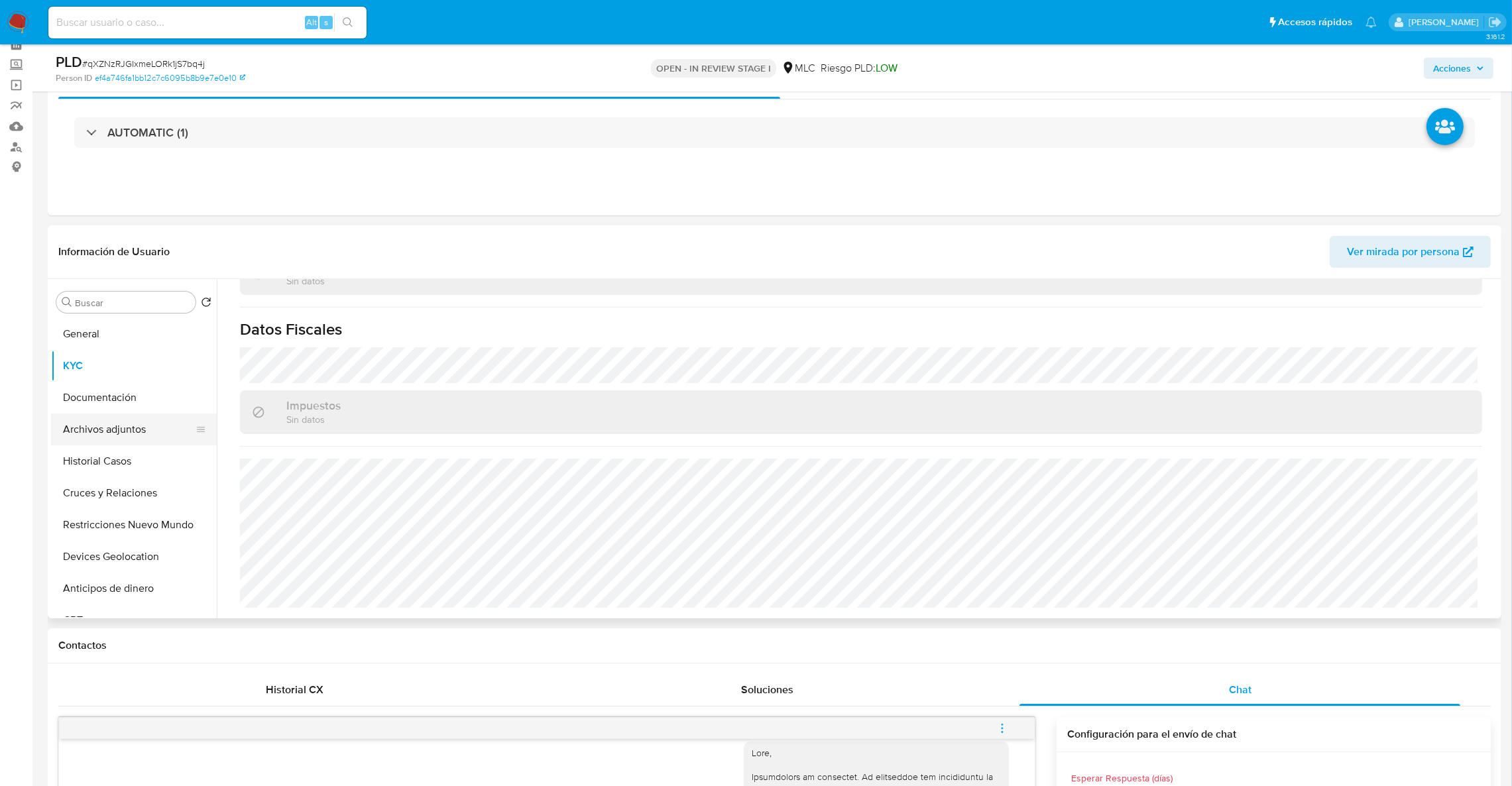
click at [94, 422] on button "Archivos adjuntos" at bounding box center [129, 429] width 155 height 32
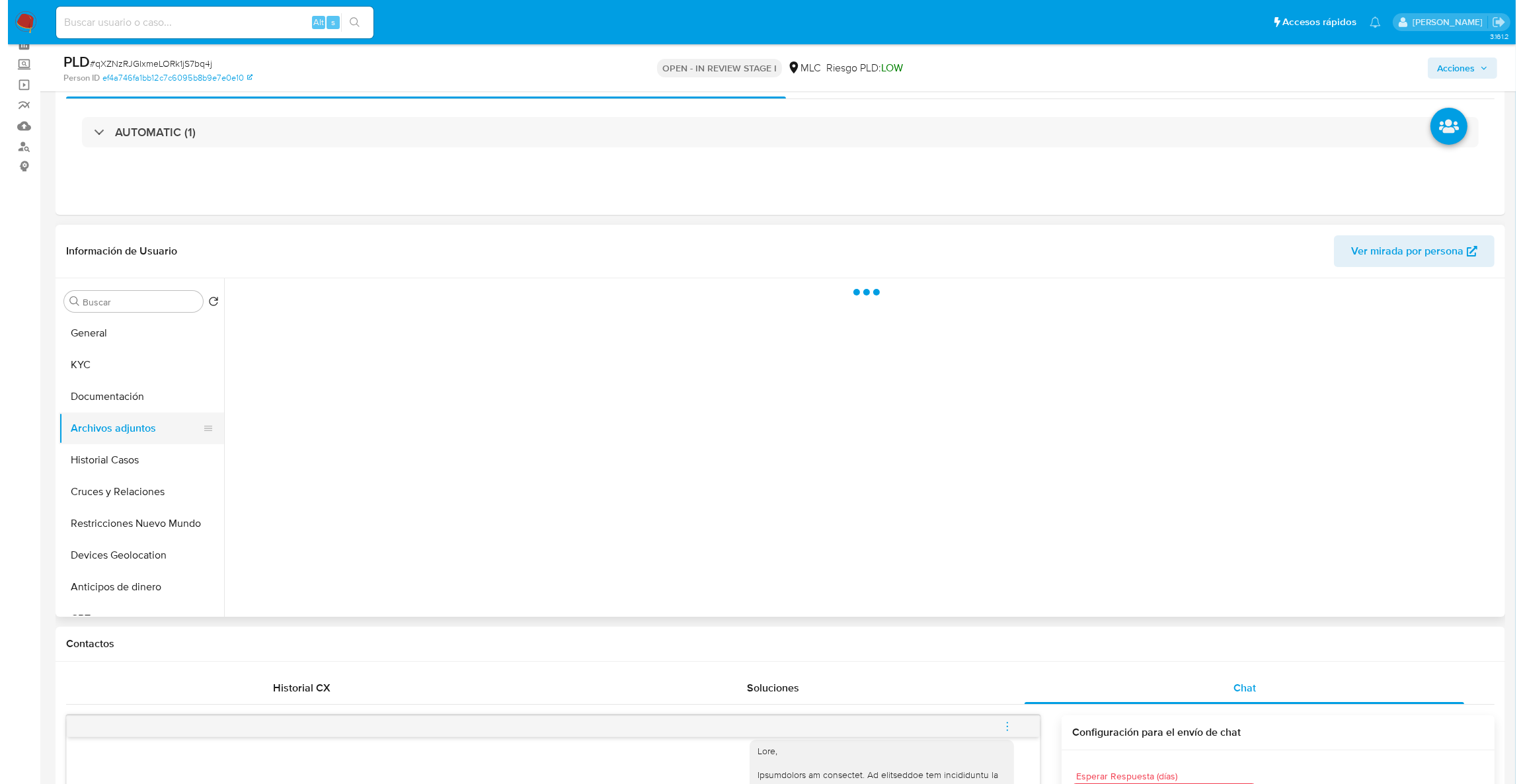
scroll to position [0, 0]
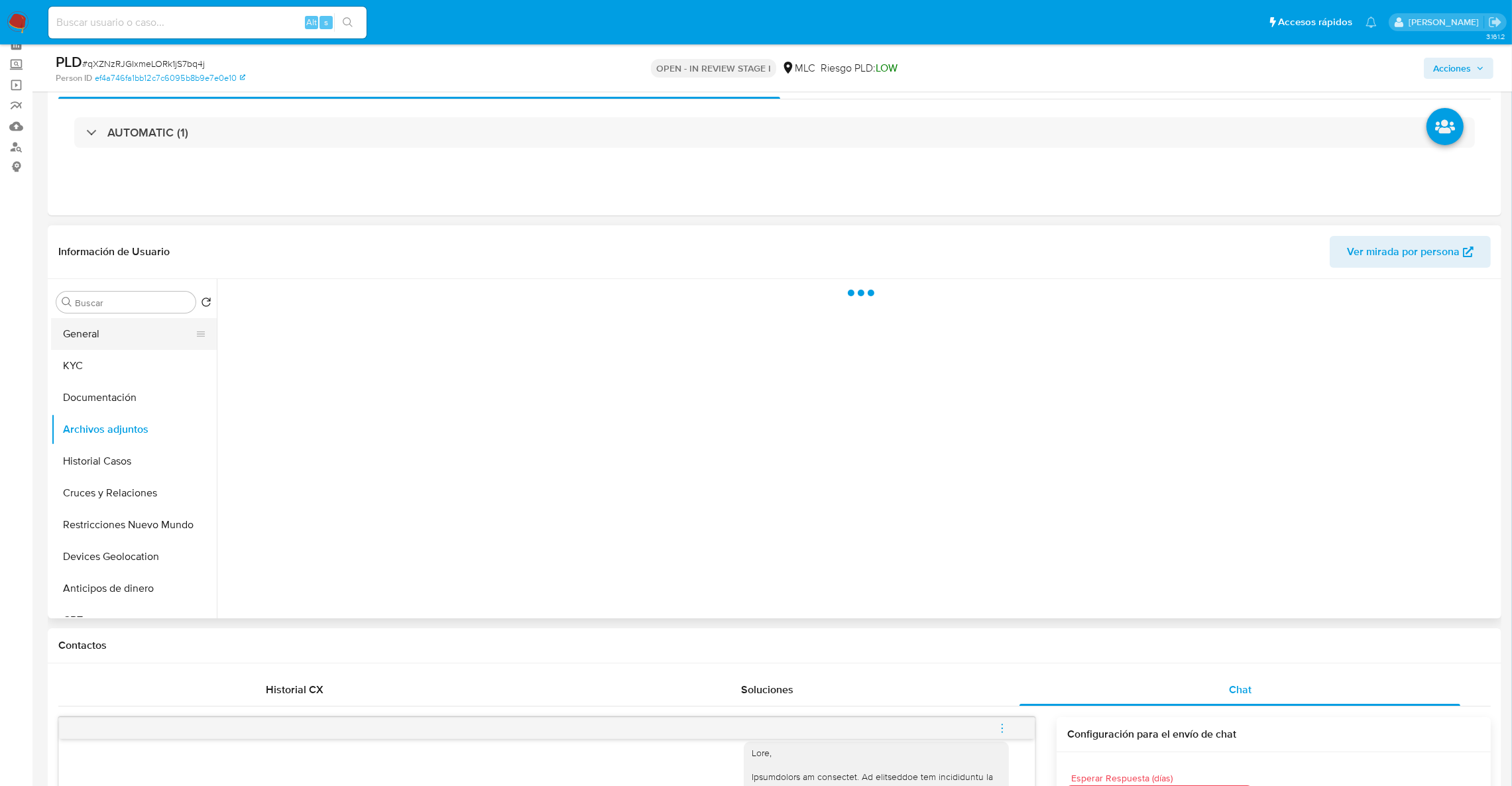
click at [116, 348] on button "General" at bounding box center [129, 334] width 155 height 32
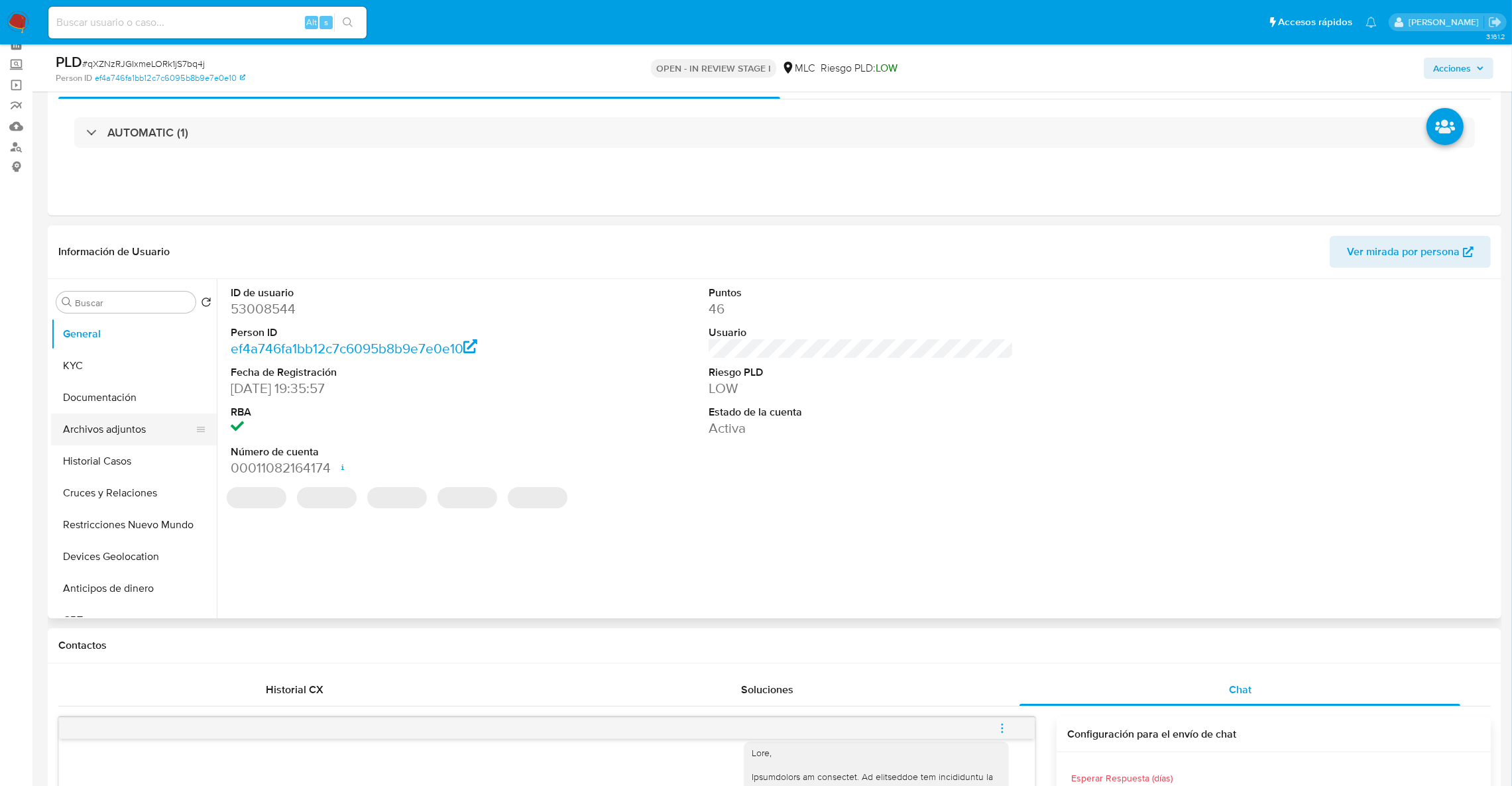
click at [135, 431] on button "Archivos adjuntos" at bounding box center [129, 429] width 155 height 32
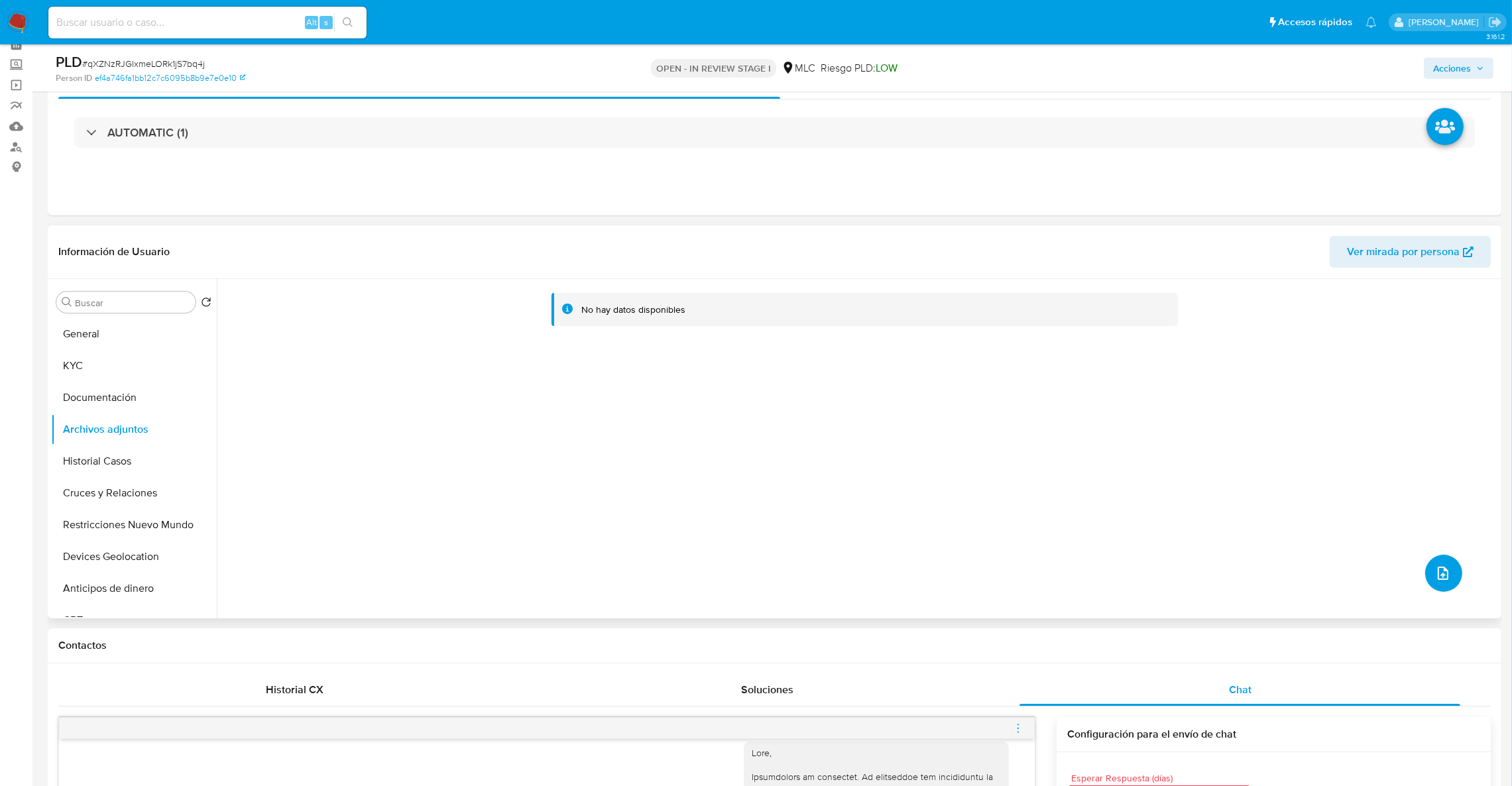
click at [1447, 567] on button "upload-file" at bounding box center [1443, 573] width 37 height 37
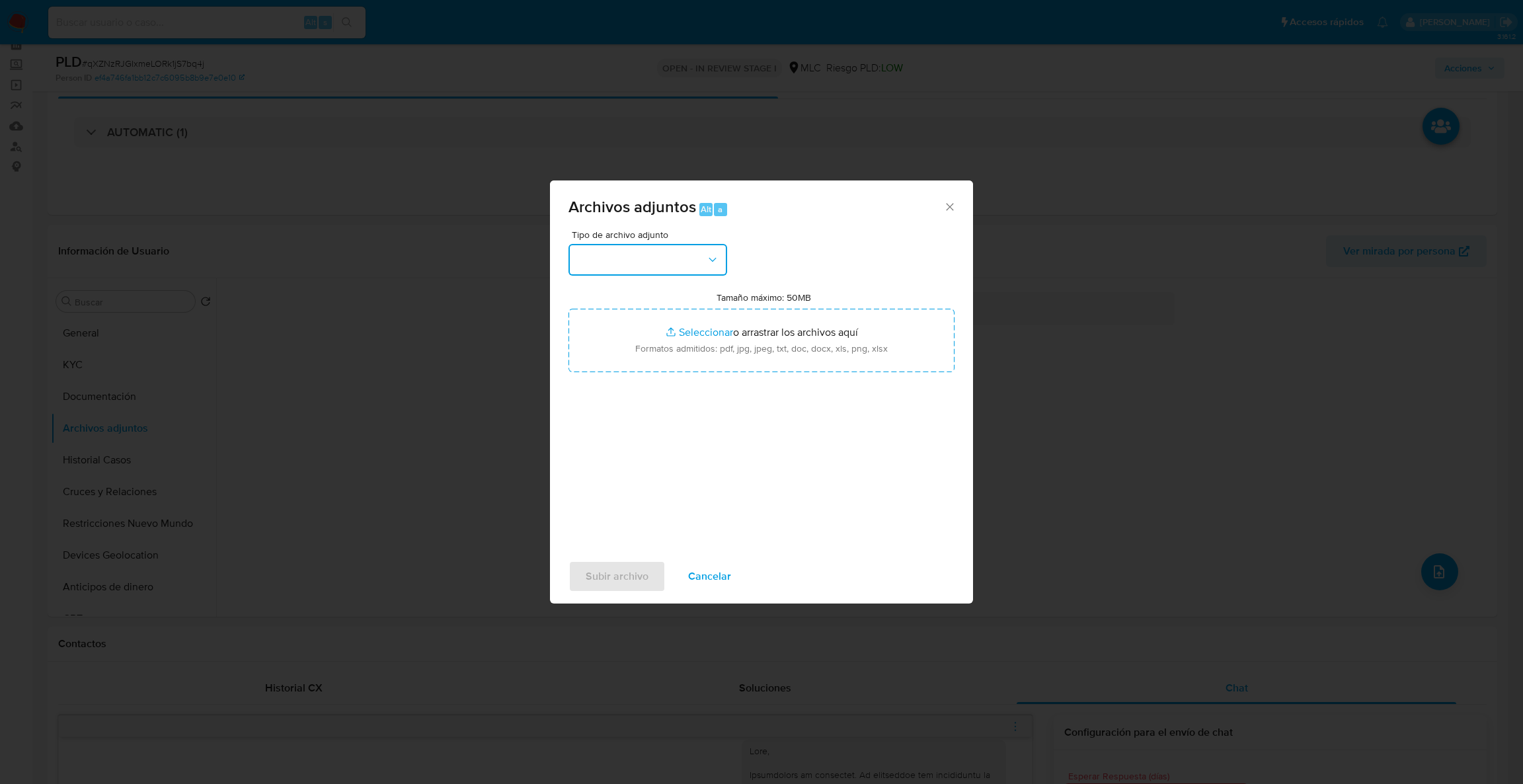
click at [672, 253] on button "button" at bounding box center [648, 260] width 158 height 32
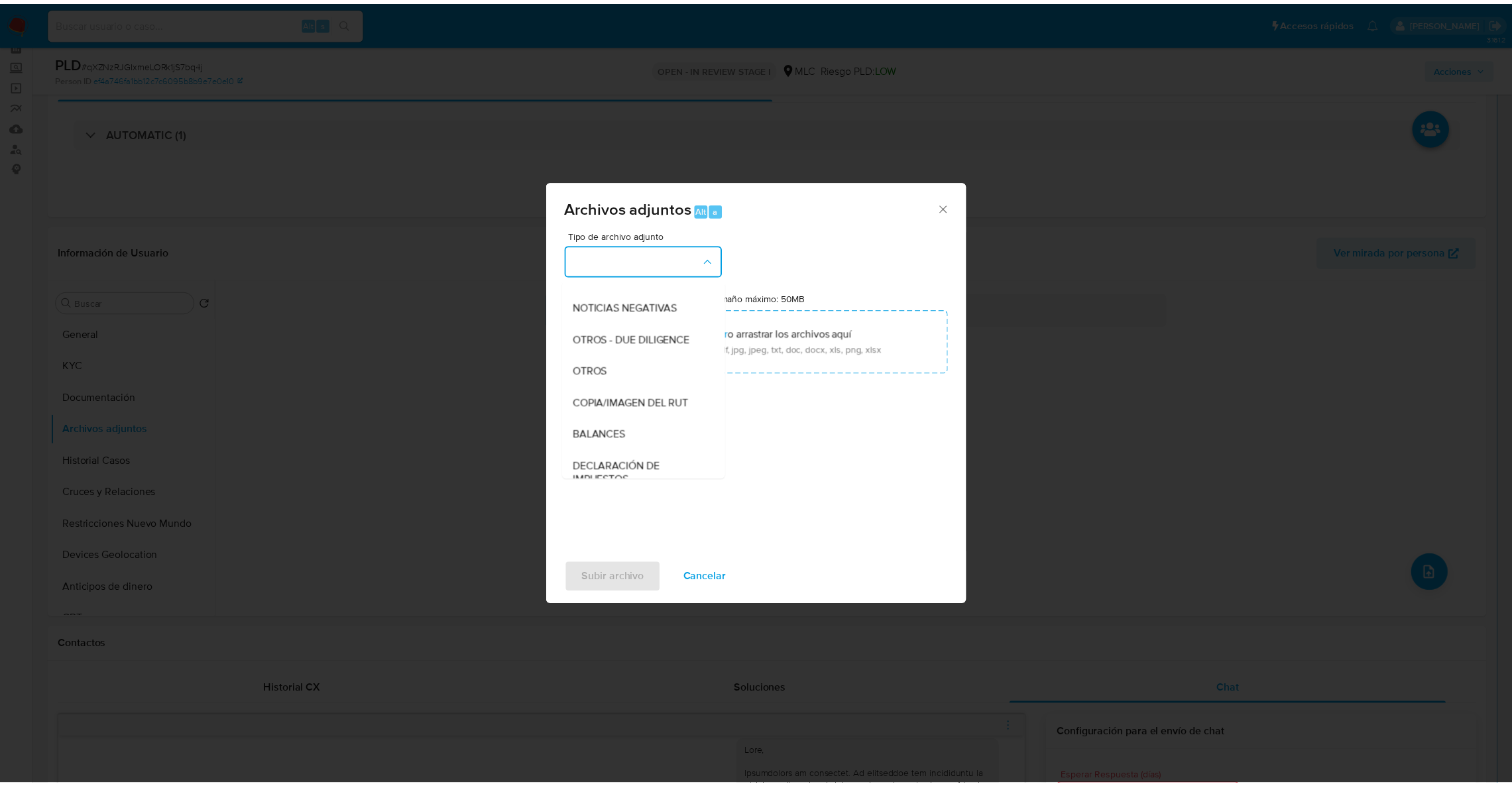
scroll to position [169, 0]
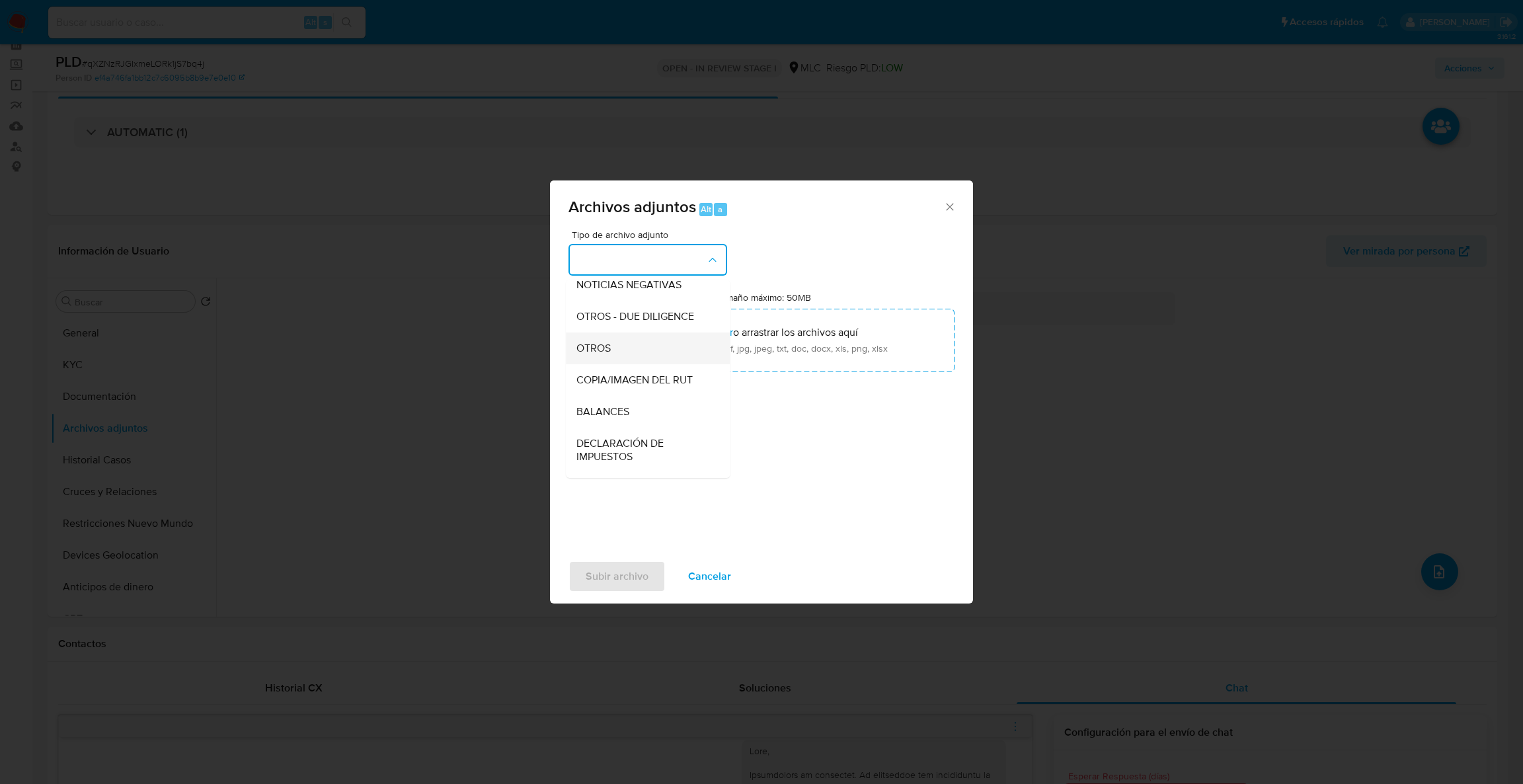
click at [677, 357] on div "OTROS" at bounding box center [644, 348] width 135 height 32
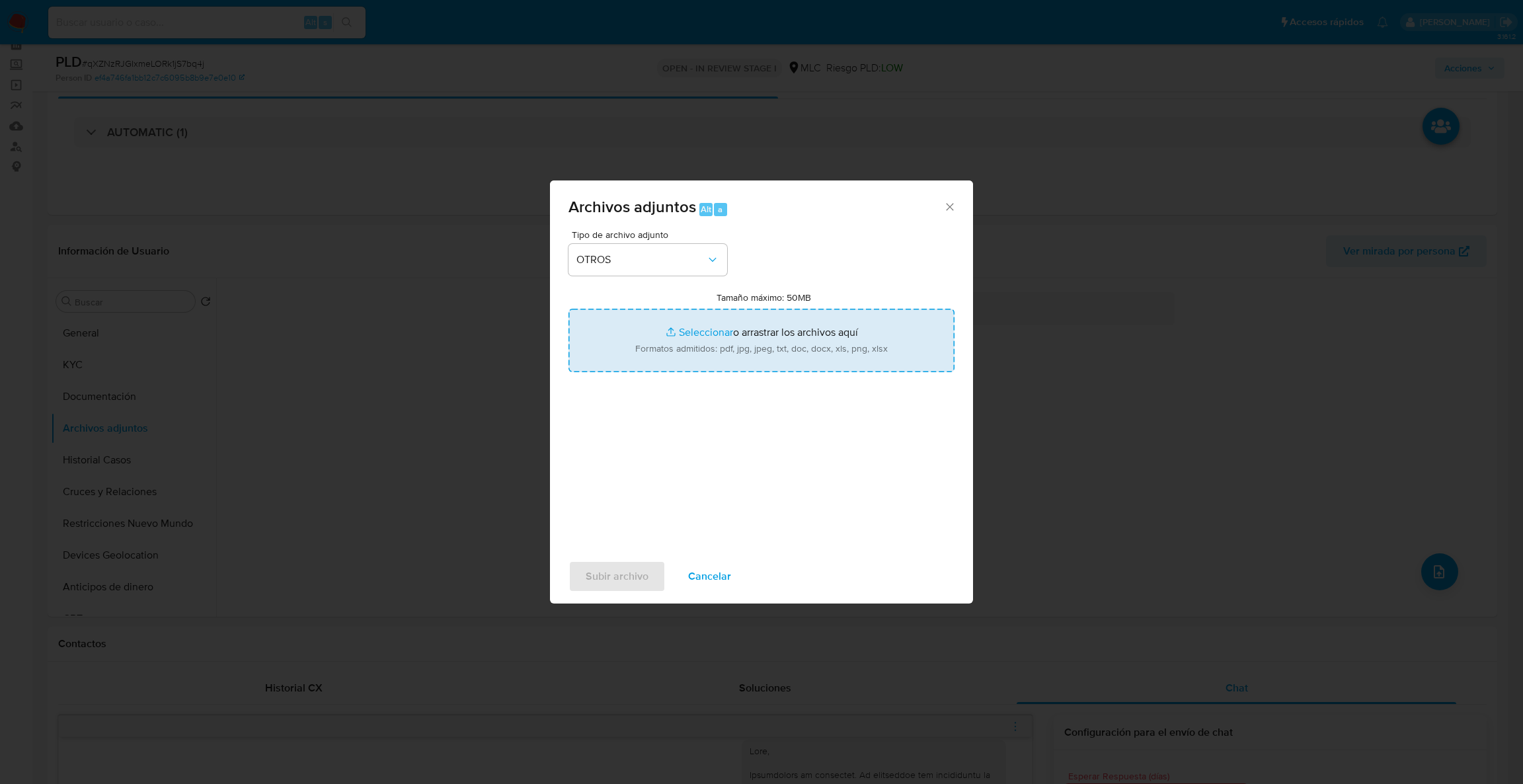
click at [678, 354] on input "Tamaño máximo: 50MB Seleccionar archivos" at bounding box center [762, 341] width 386 height 63
type input "C:\fakepath\53008544Movimientos.xlsx"
click at [700, 345] on input "Tamaño máximo: 50MB Seleccionar archivos" at bounding box center [762, 341] width 386 height 63
type input "C:\fakepath\Case Log - 53008544.pdf"
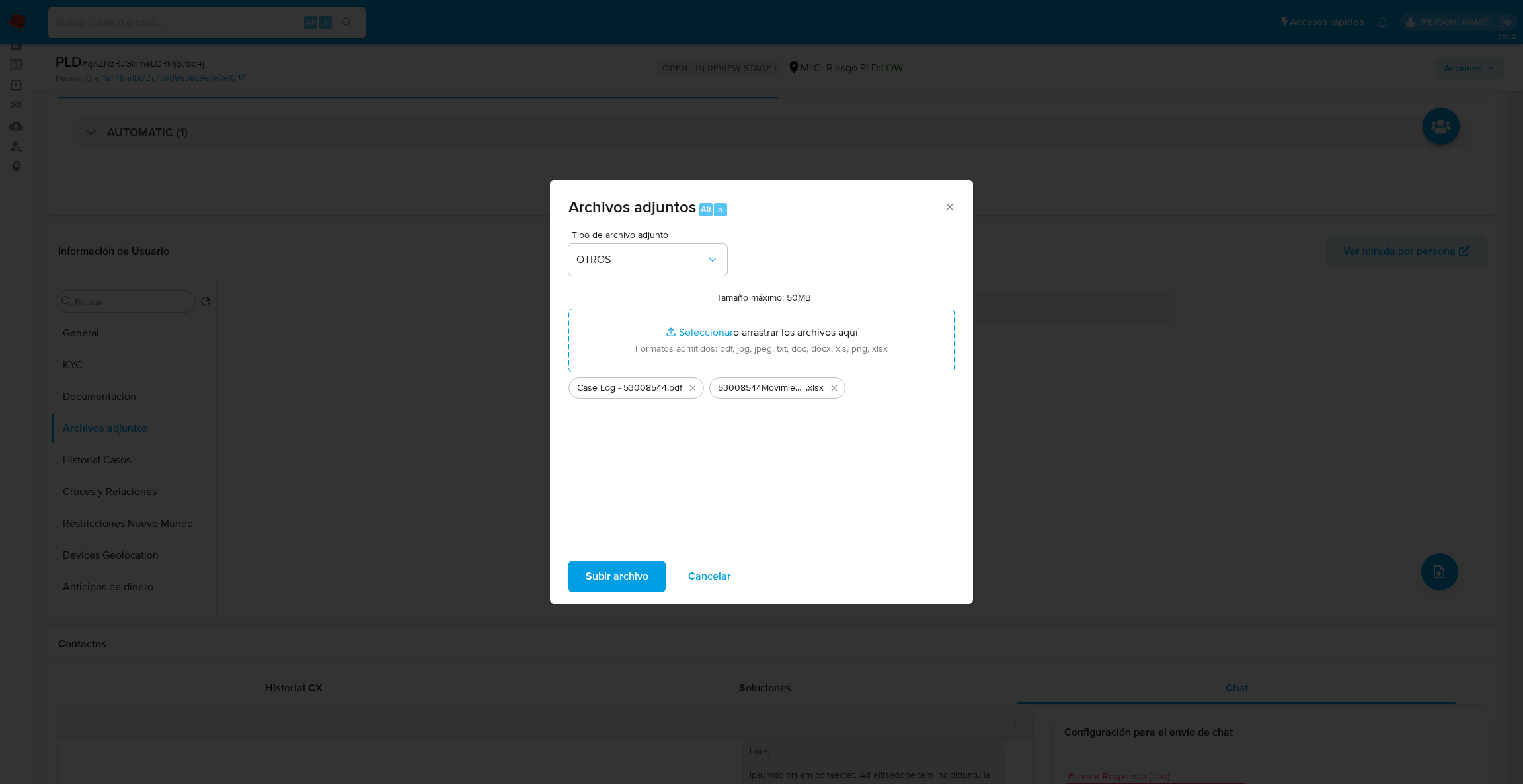
click at [602, 572] on span "Subir archivo" at bounding box center [617, 576] width 63 height 29
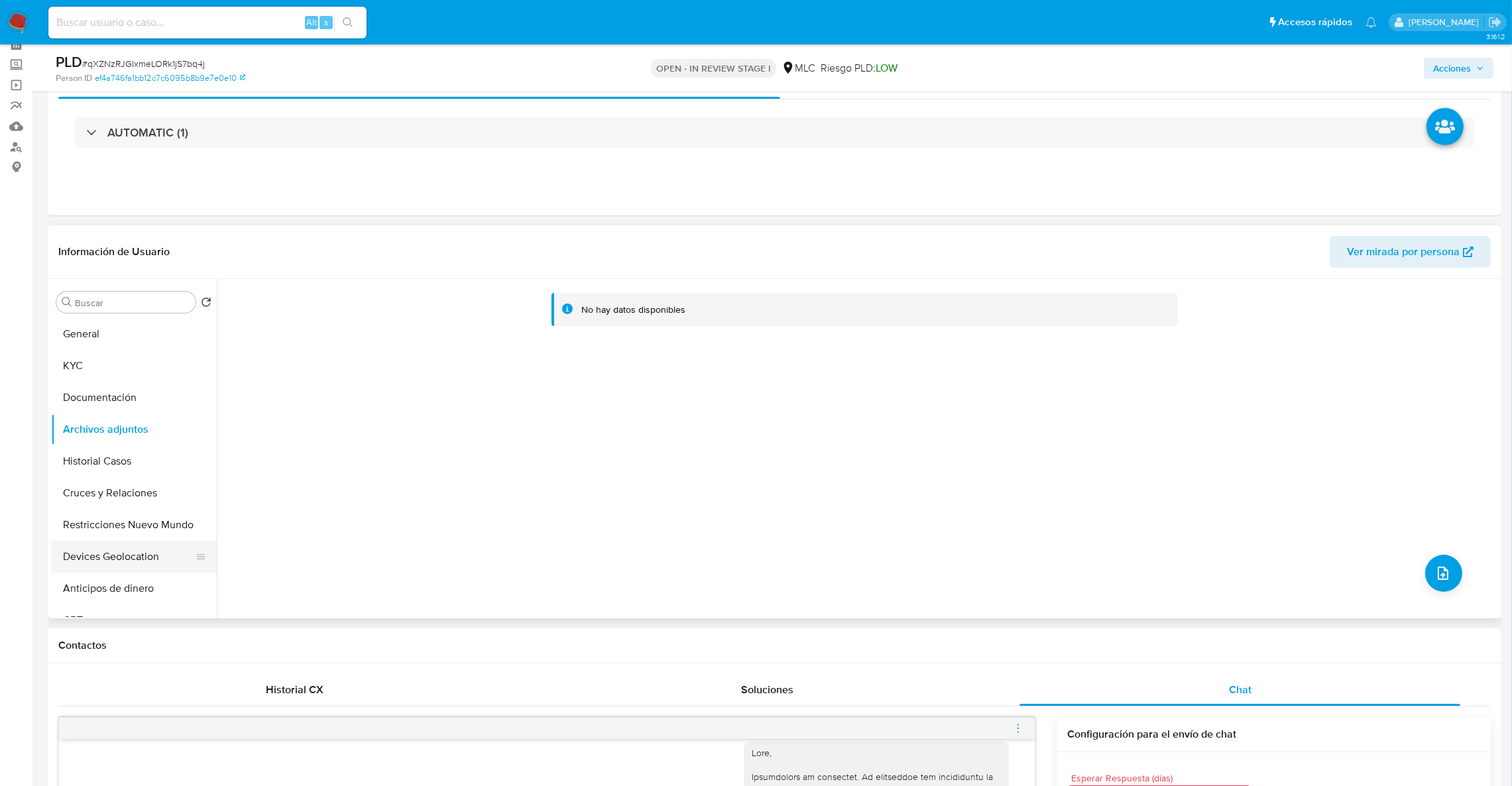
click at [141, 541] on button "Devices Geolocation" at bounding box center [129, 557] width 155 height 32
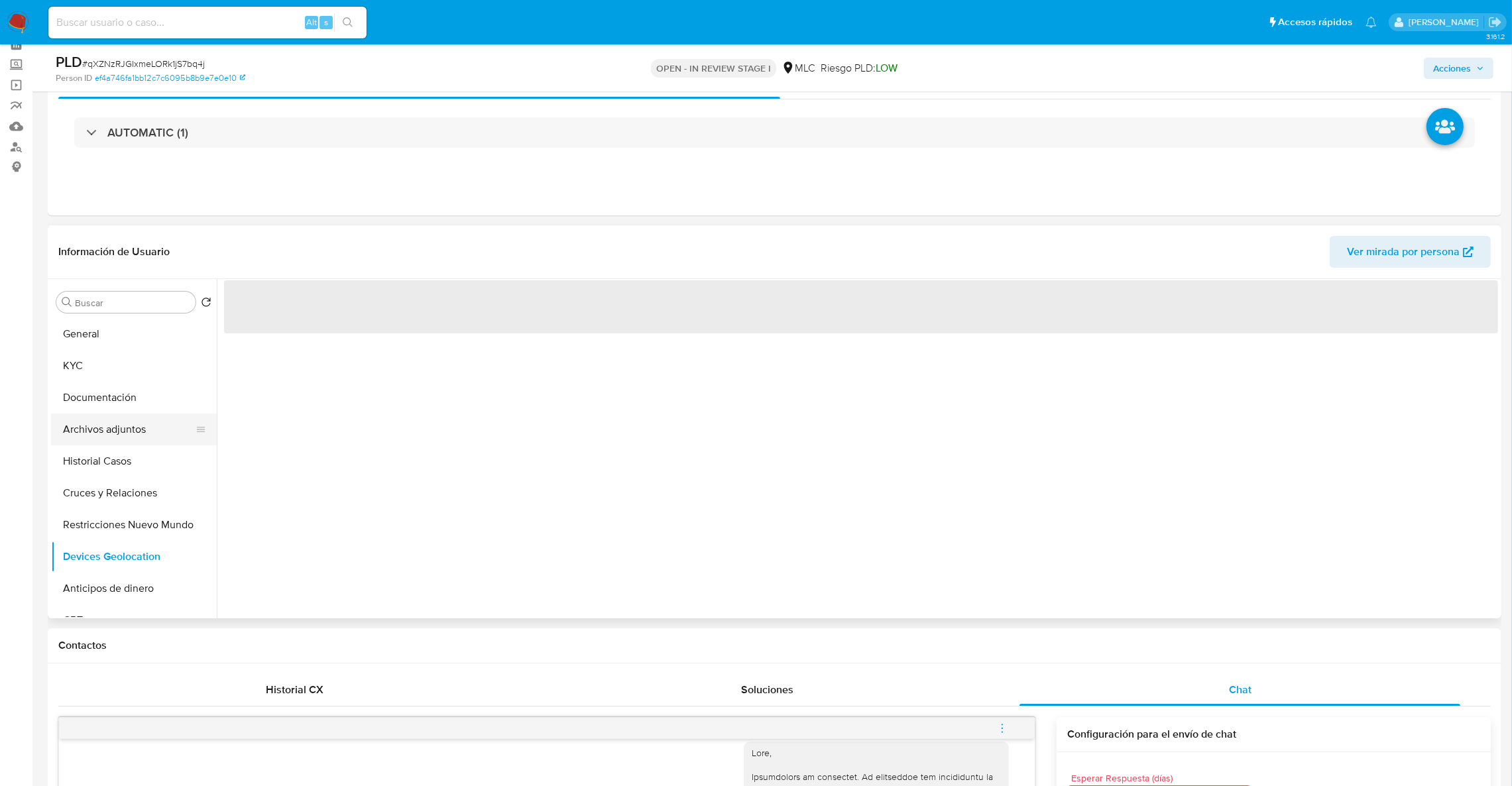
click at [141, 424] on button "Archivos adjuntos" at bounding box center [129, 429] width 155 height 32
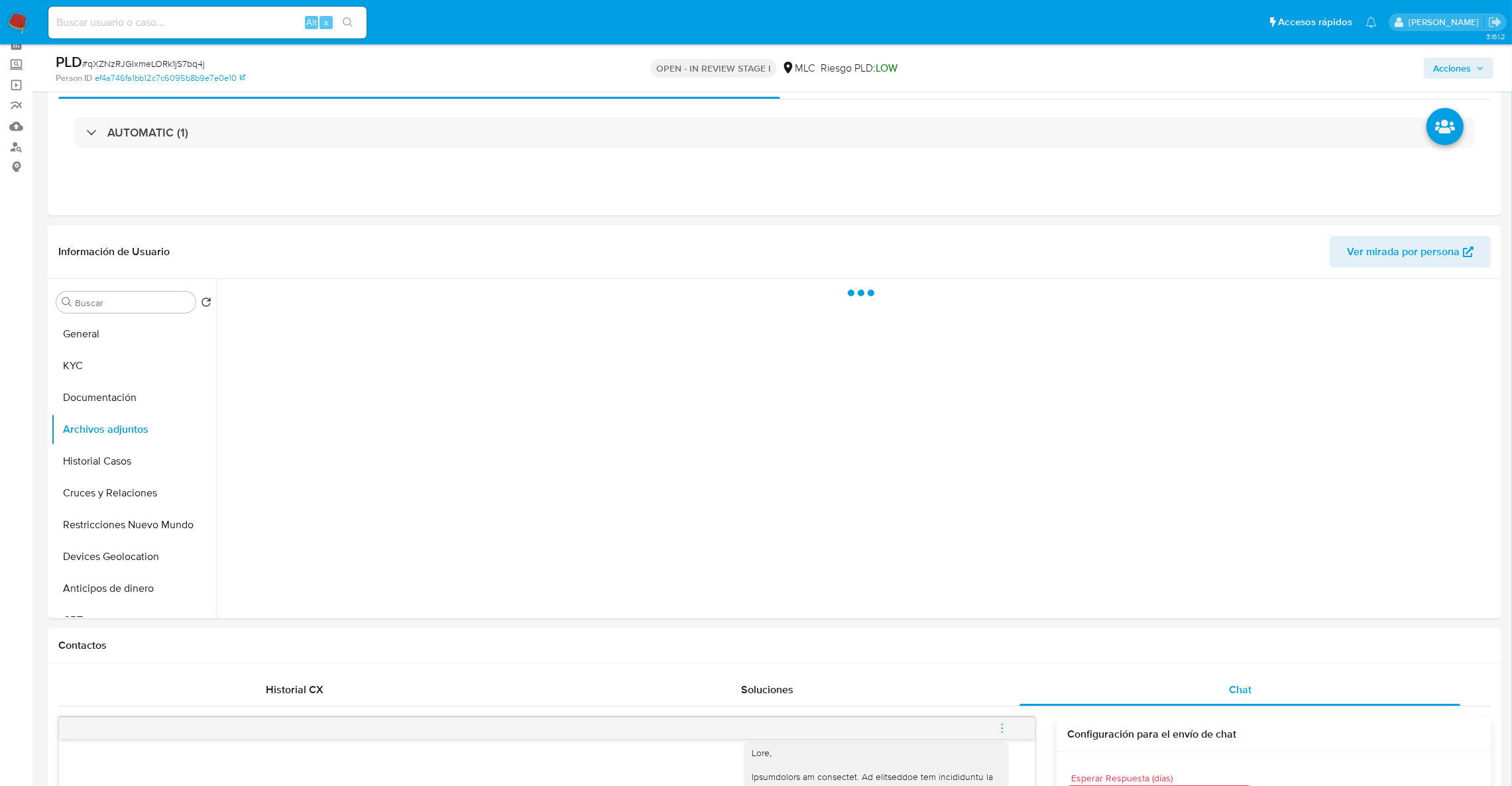
click at [1457, 70] on span "Acciones" at bounding box center [1452, 68] width 38 height 21
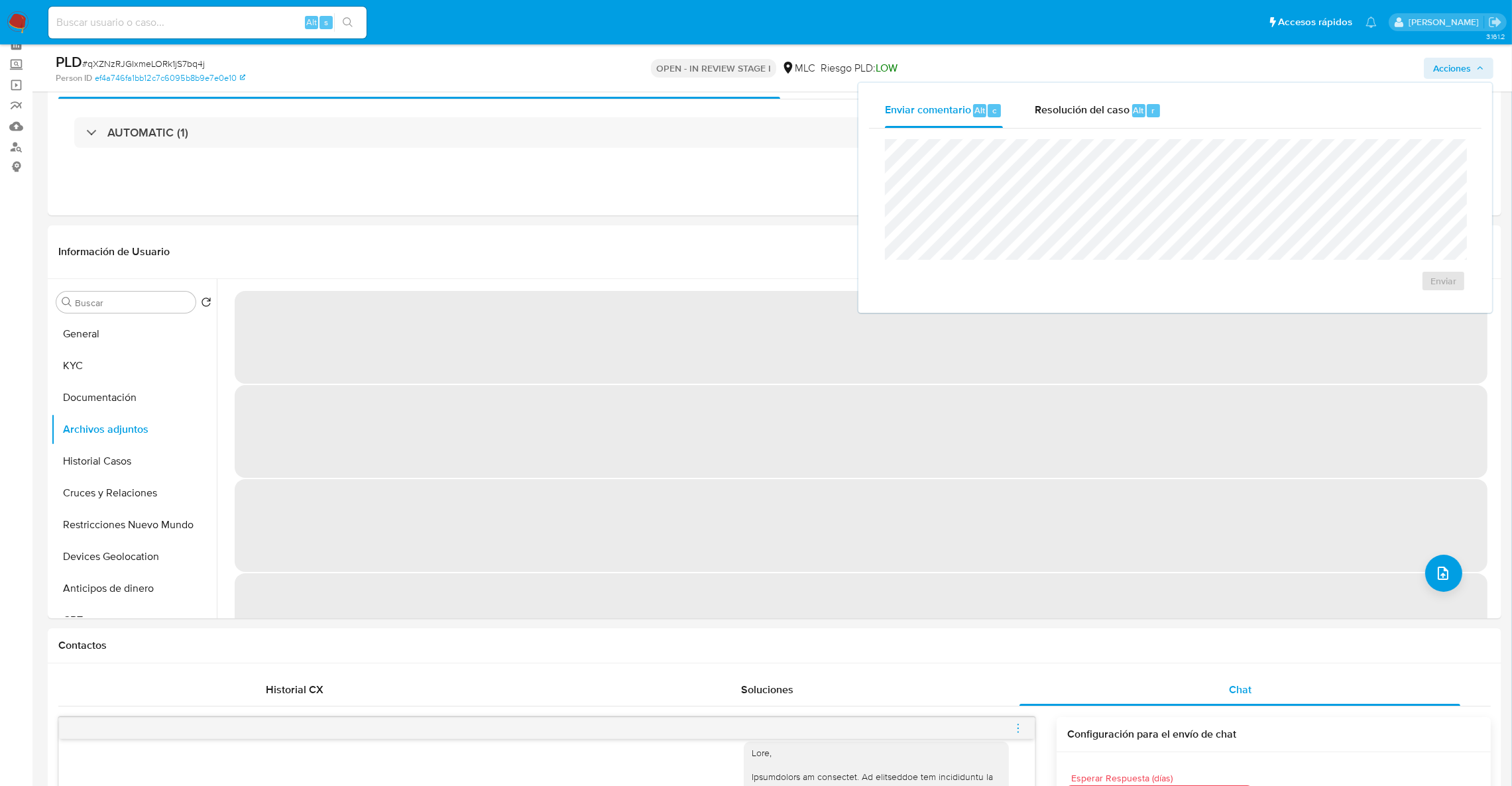
click at [1105, 130] on div "Enviar" at bounding box center [1176, 215] width 612 height 174
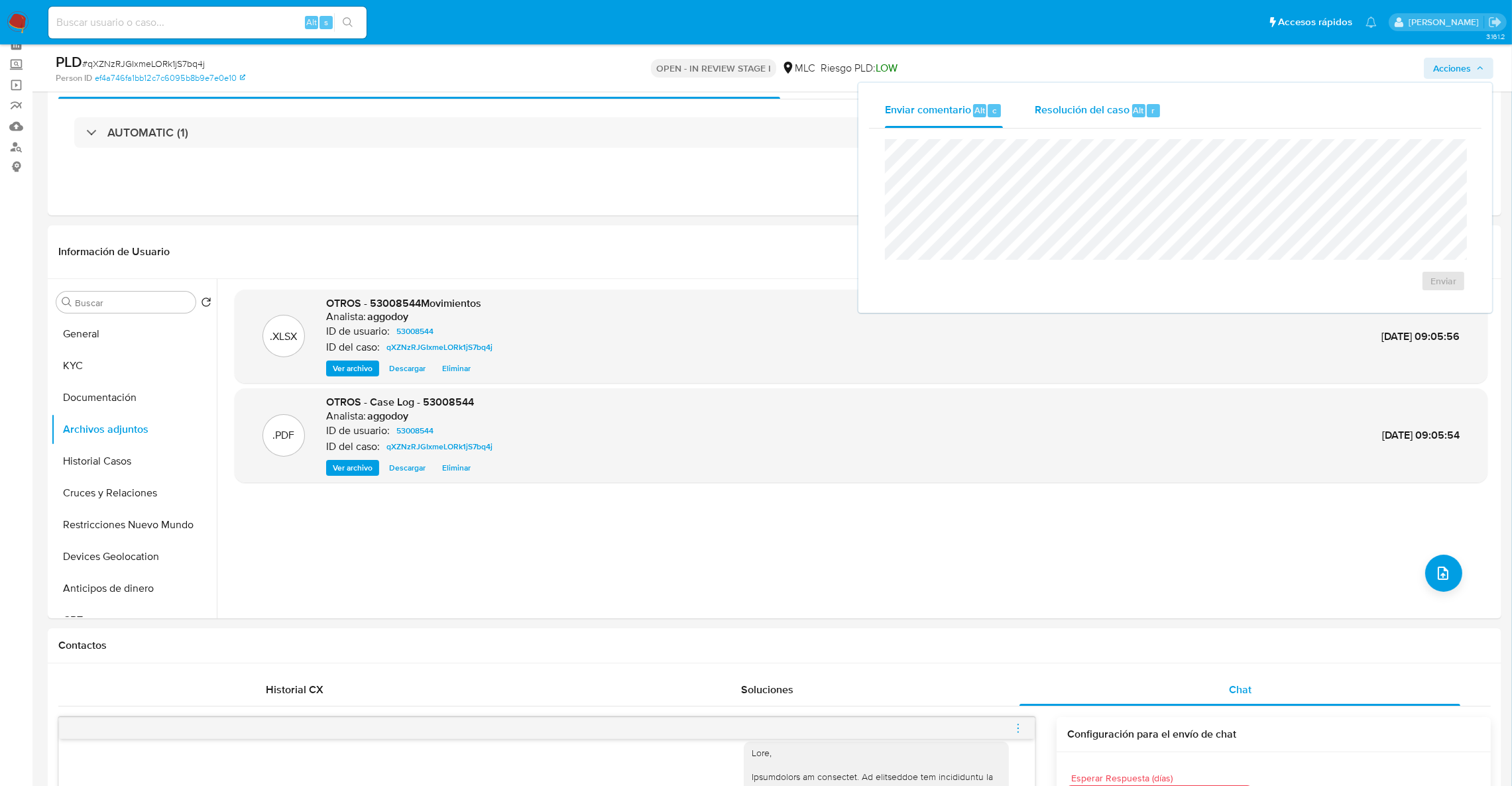
click at [1098, 111] on span "Resolución del caso" at bounding box center [1082, 110] width 94 height 15
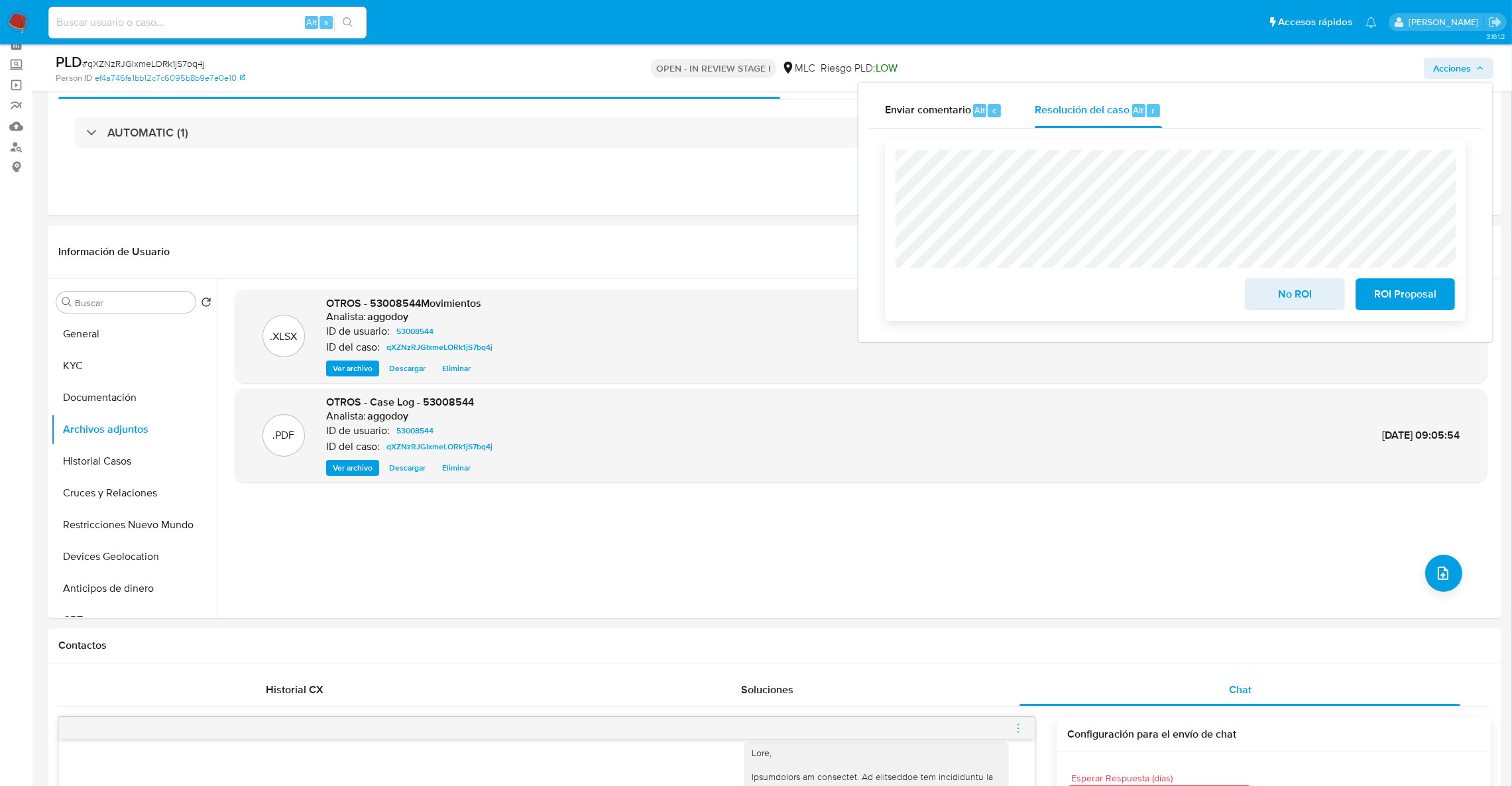
click at [1386, 302] on span "ROI Proposal" at bounding box center [1405, 294] width 65 height 29
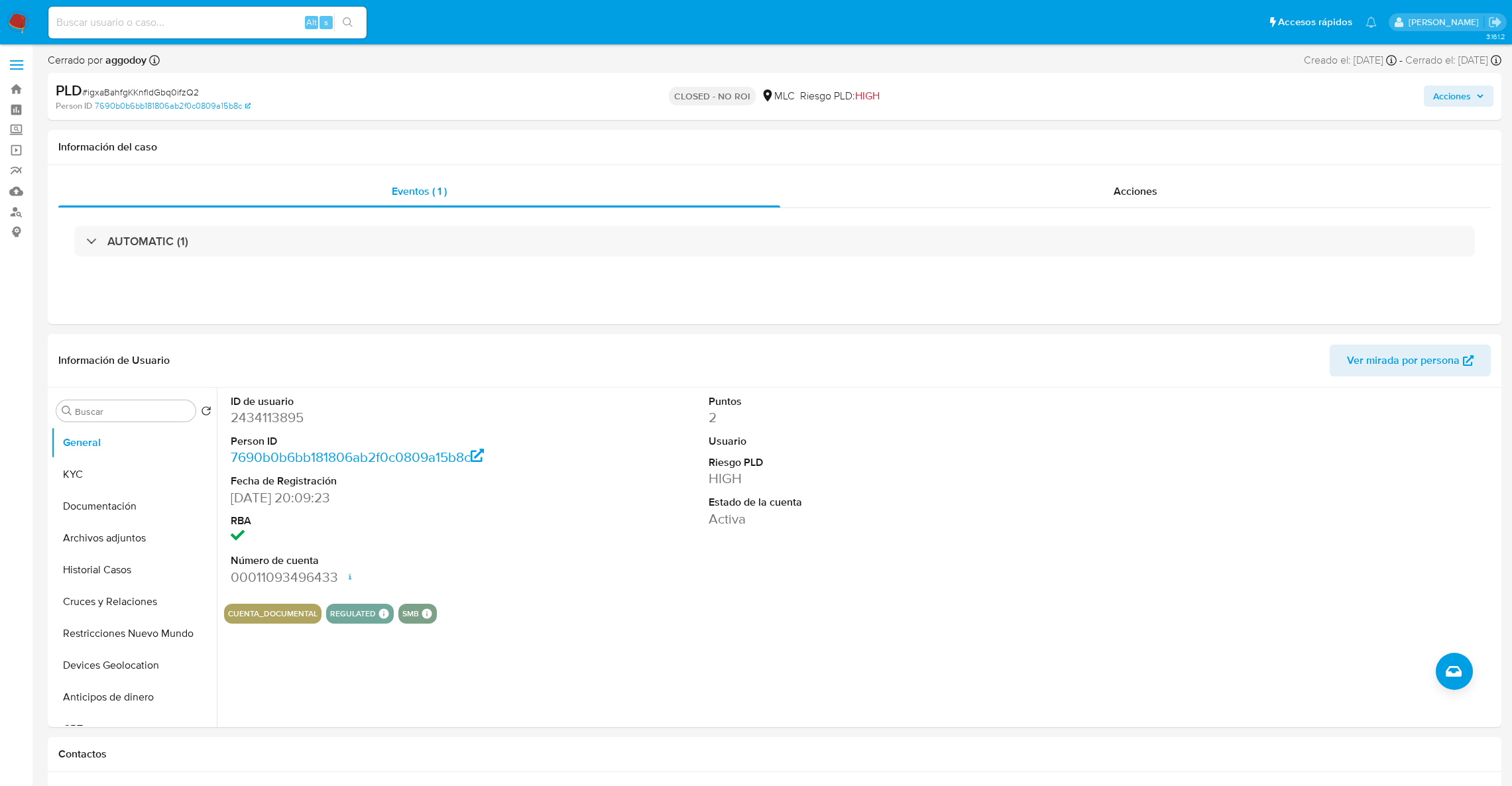
select select "10"
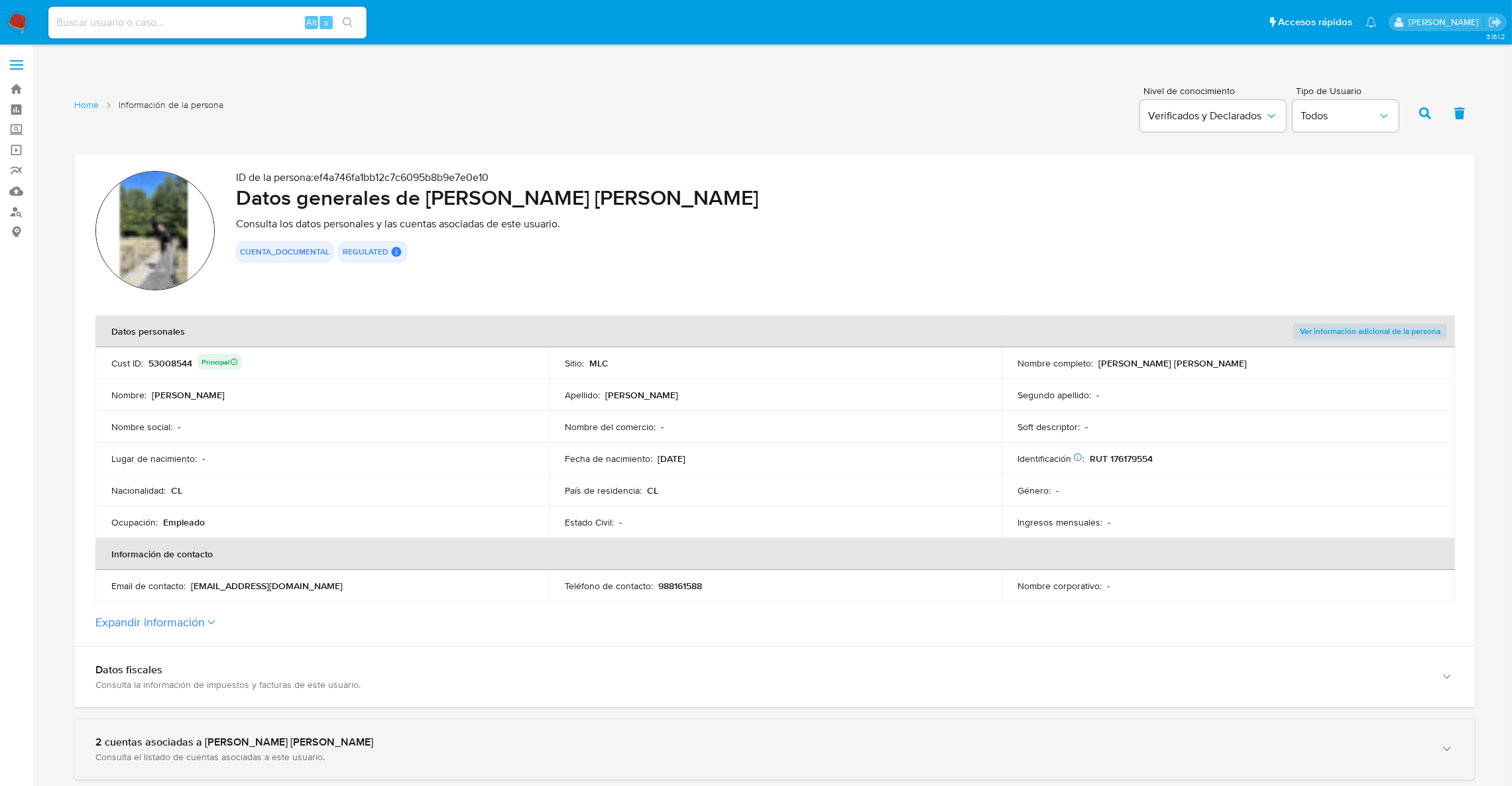
click at [280, 740] on div "2 cuentas asociadas a Felipe elías Natanael Campos Pulgar" at bounding box center [761, 742] width 1332 height 14
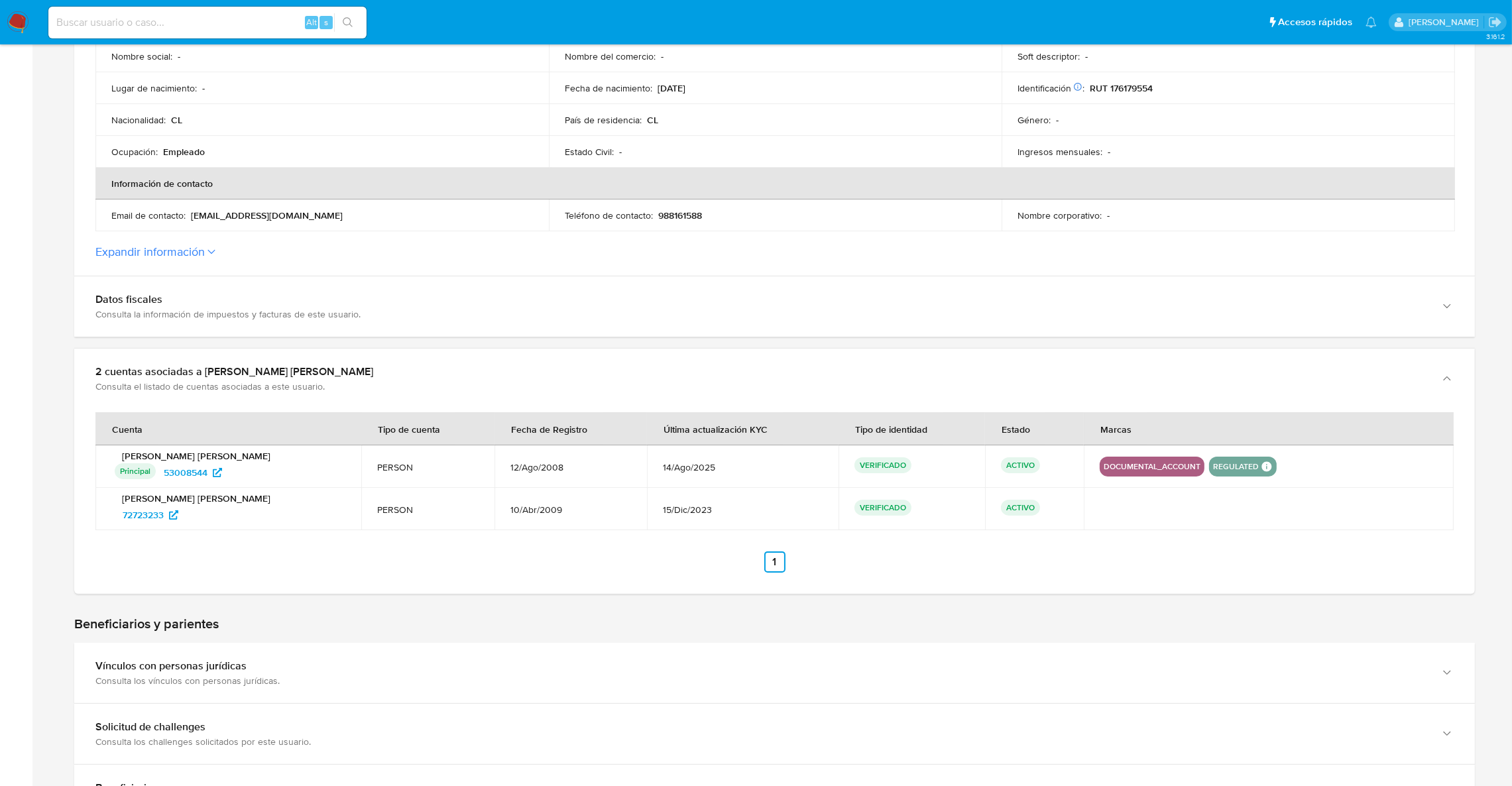
scroll to position [378, 0]
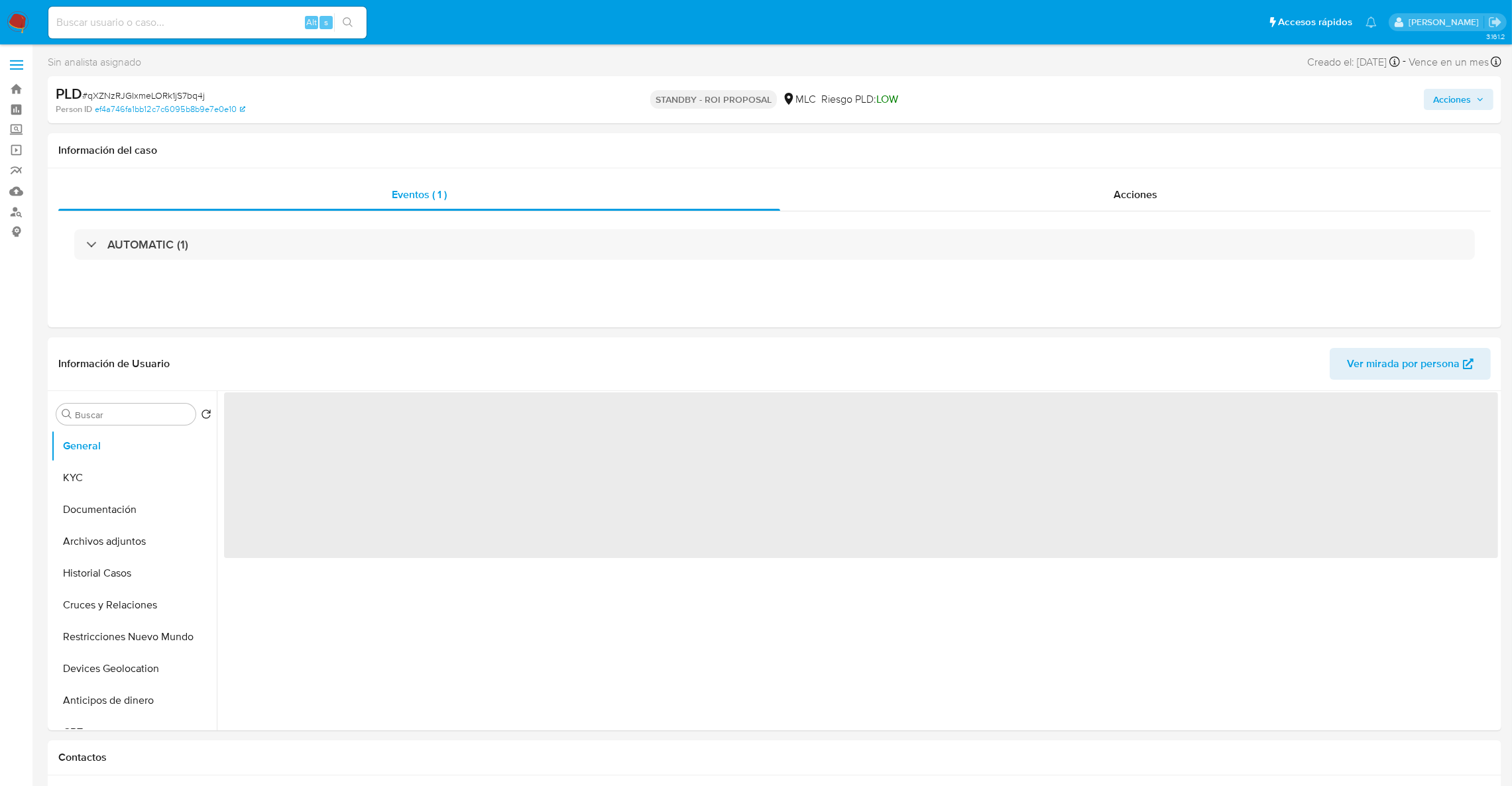
select select "10"
click at [1482, 106] on span "Acciones" at bounding box center [1459, 99] width 51 height 19
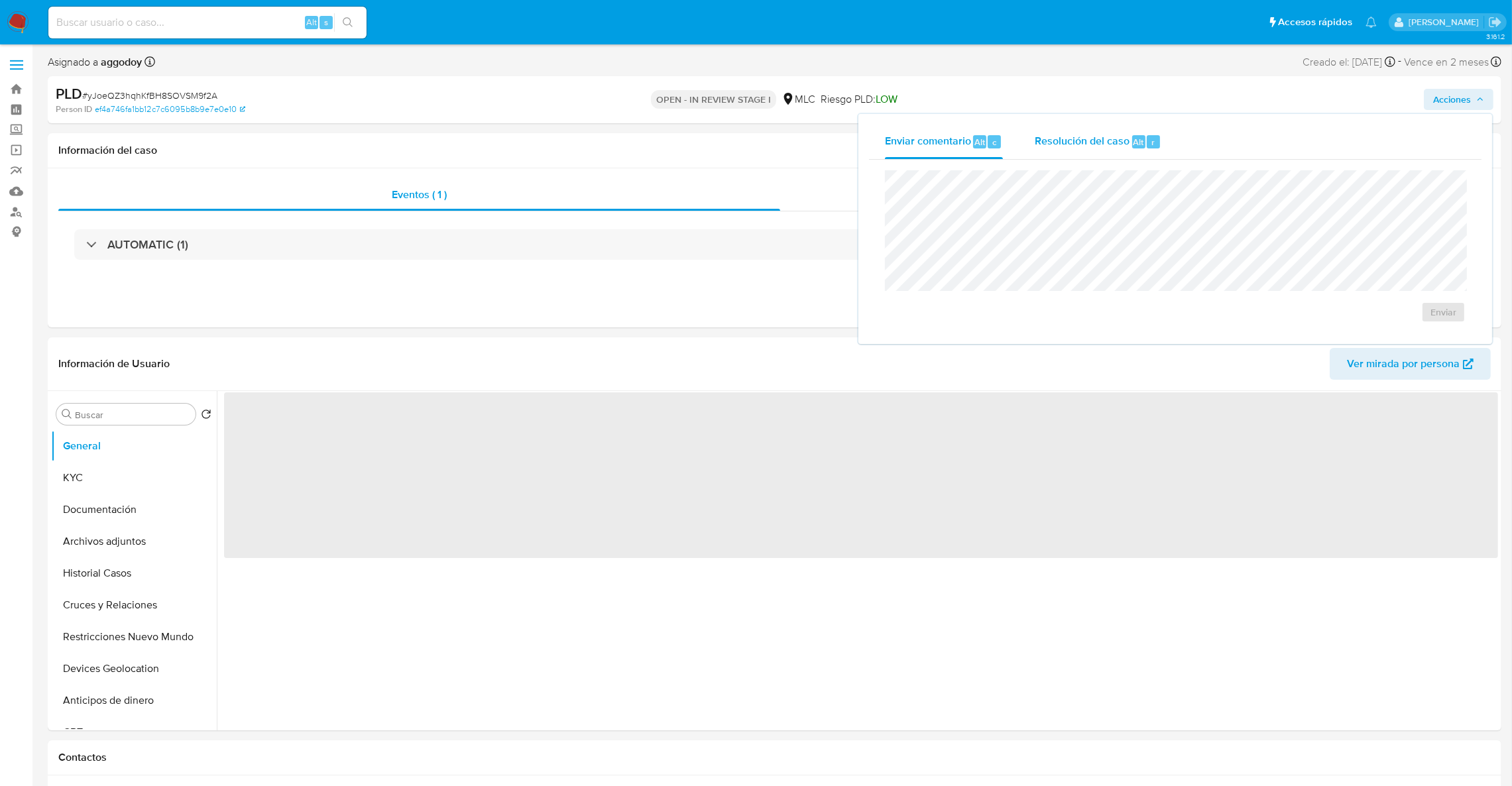
select select "10"
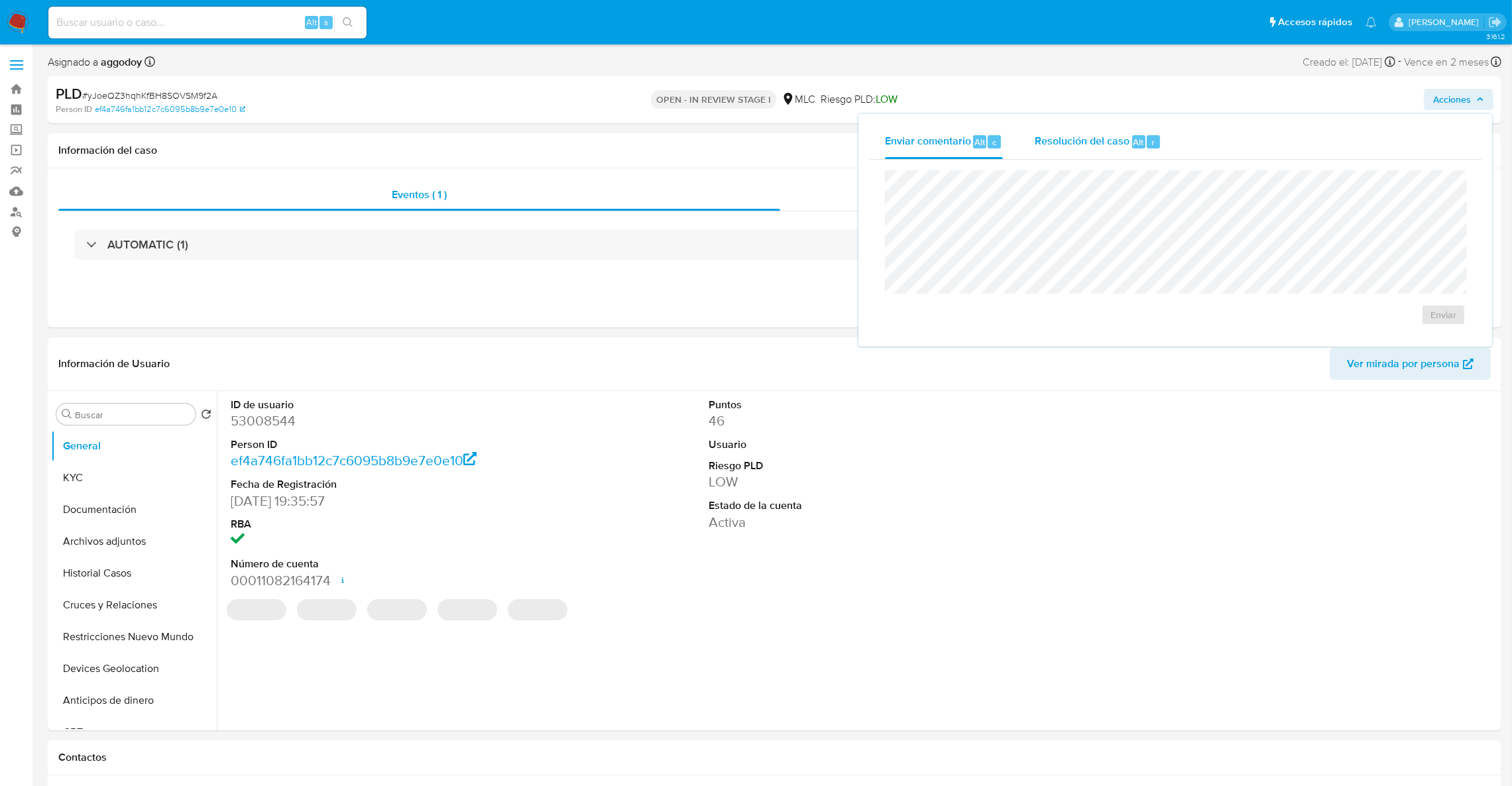
click at [1064, 147] on span "Resolución del caso" at bounding box center [1082, 141] width 94 height 15
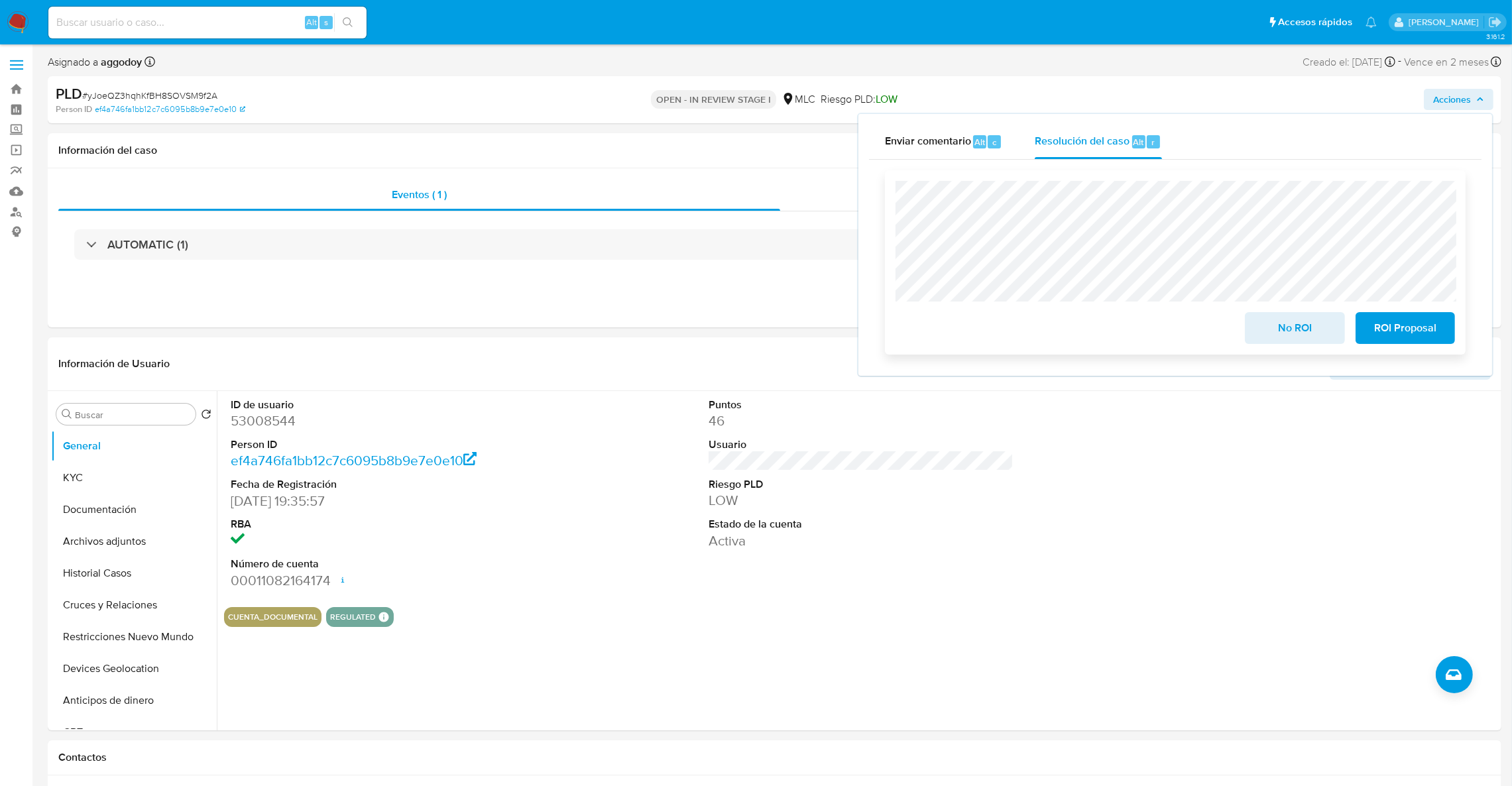
click at [1429, 332] on span "ROI Proposal" at bounding box center [1405, 328] width 65 height 29
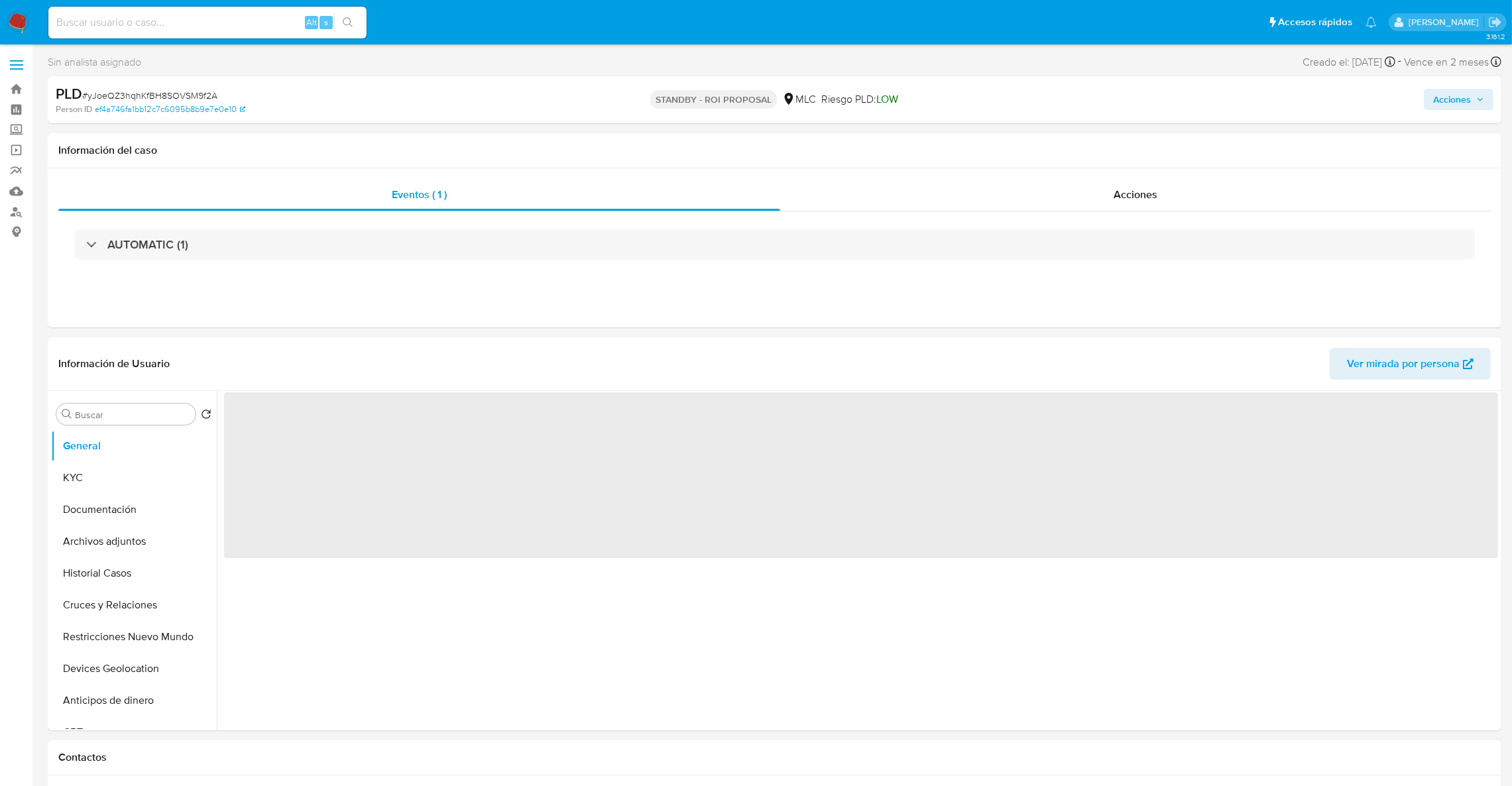
select select "10"
